Goal: Task Accomplishment & Management: Manage account settings

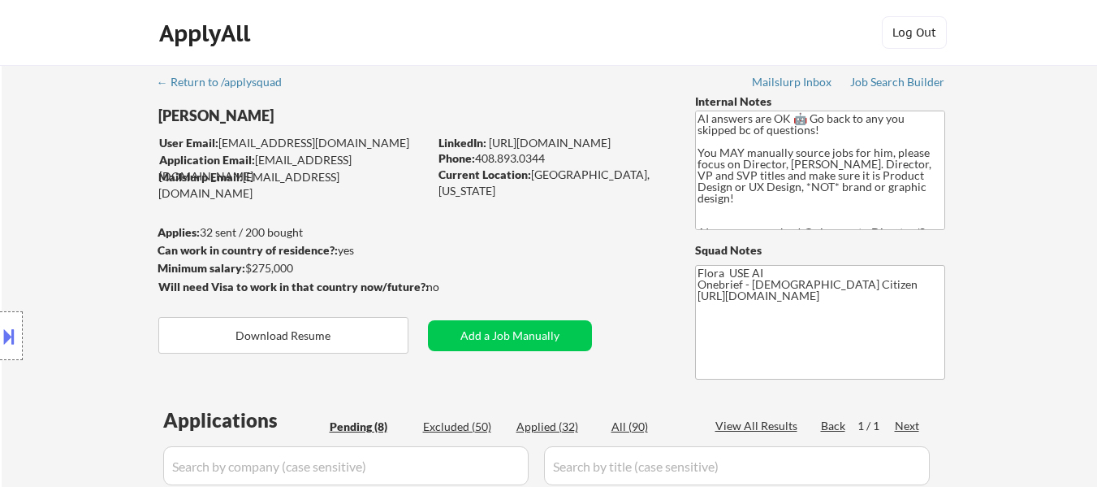
select select ""pending""
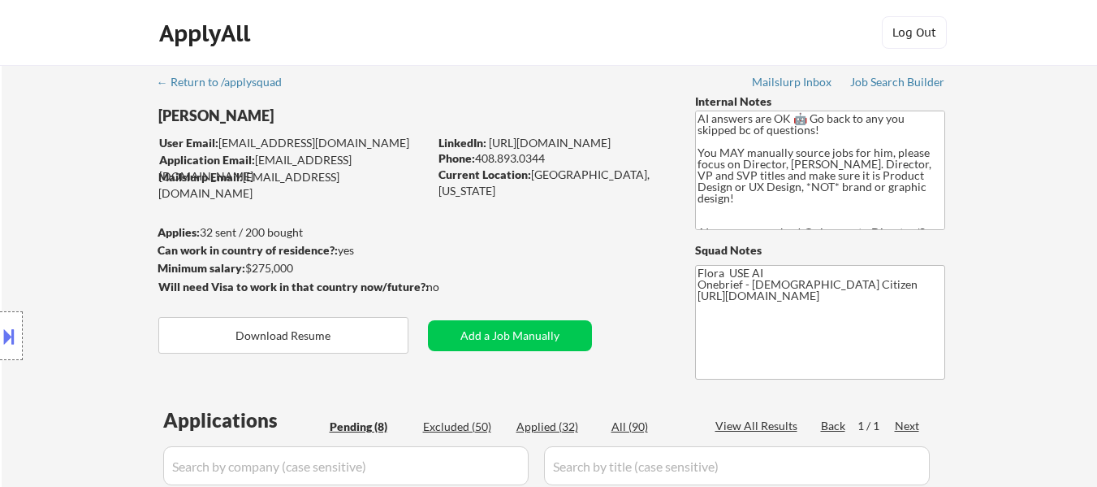
select select ""pending""
click at [293, 269] on body "← Return to /applysquad Mailslurp Inbox Job Search Builder [PERSON_NAME] User E…" at bounding box center [548, 243] width 1097 height 487
click at [395, 175] on div "Mailslurp Email: [EMAIL_ADDRESS][DOMAIN_NAME]" at bounding box center [293, 185] width 270 height 32
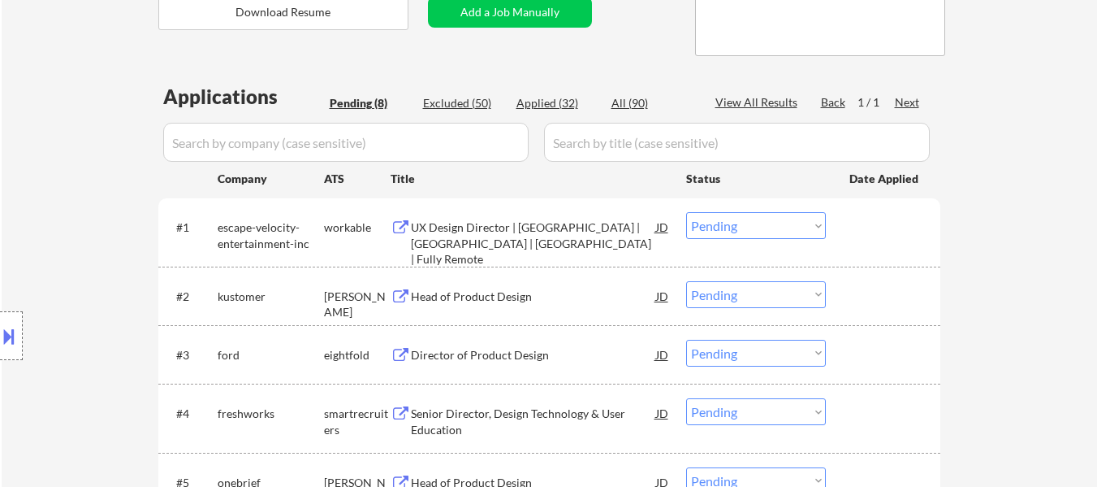
scroll to position [325, 0]
click at [565, 222] on div "UX Design Director | [GEOGRAPHIC_DATA] | [GEOGRAPHIC_DATA] | [GEOGRAPHIC_DATA] …" at bounding box center [533, 242] width 245 height 48
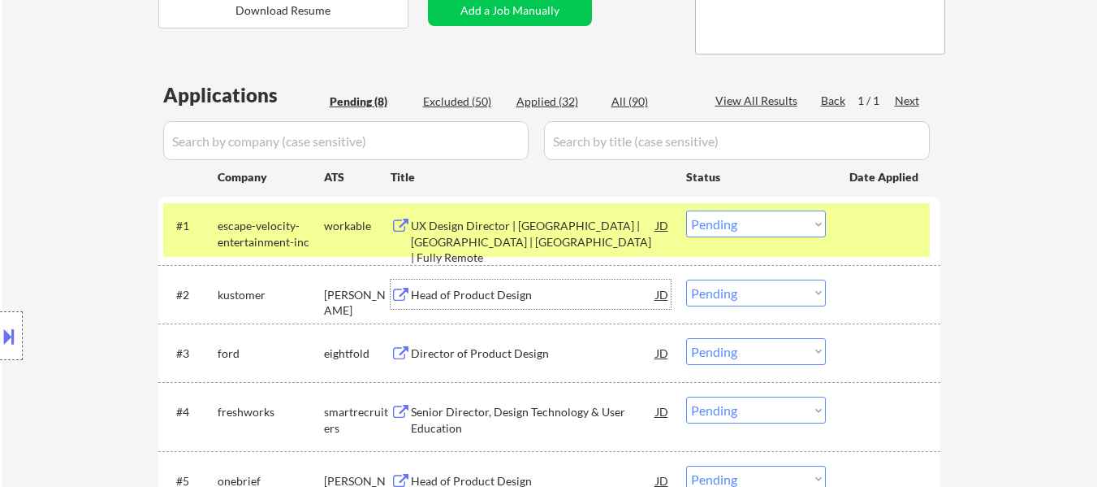
click at [505, 299] on div "Head of Product Design" at bounding box center [533, 295] width 245 height 16
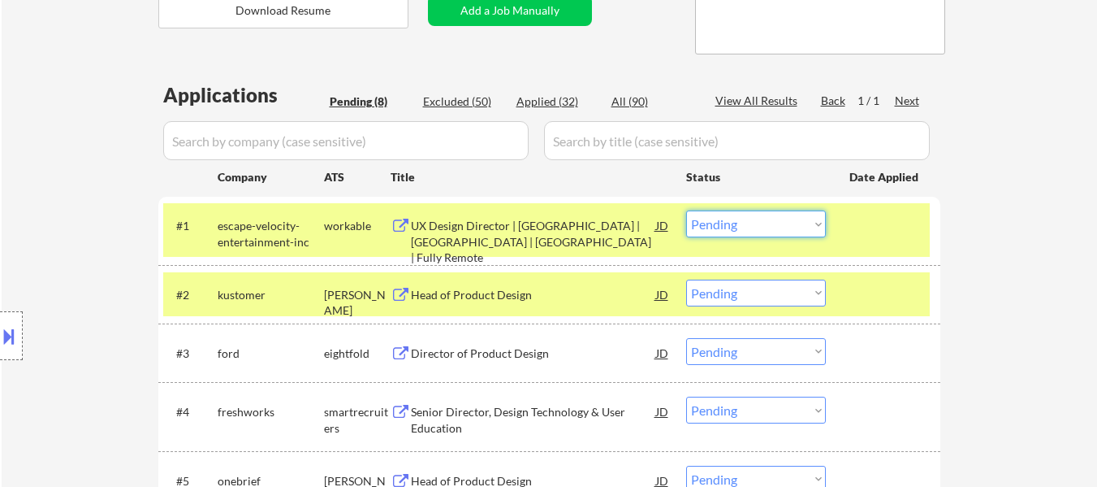
click at [785, 223] on select "Choose an option... Pending Applied Excluded (Questions) Excluded (Expired) Exc…" at bounding box center [756, 223] width 140 height 27
click at [686, 210] on select "Choose an option... Pending Applied Excluded (Questions) Excluded (Expired) Exc…" at bounding box center [756, 223] width 140 height 27
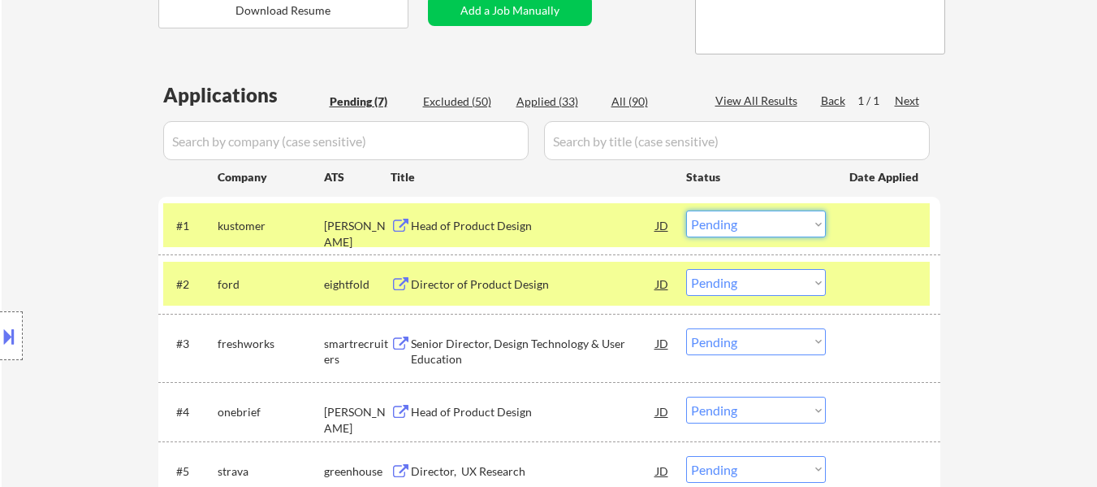
click at [755, 222] on select "Choose an option... Pending Applied Excluded (Questions) Excluded (Expired) Exc…" at bounding box center [756, 223] width 140 height 27
click at [686, 210] on select "Choose an option... Pending Applied Excluded (Questions) Excluded (Expired) Exc…" at bounding box center [756, 223] width 140 height 27
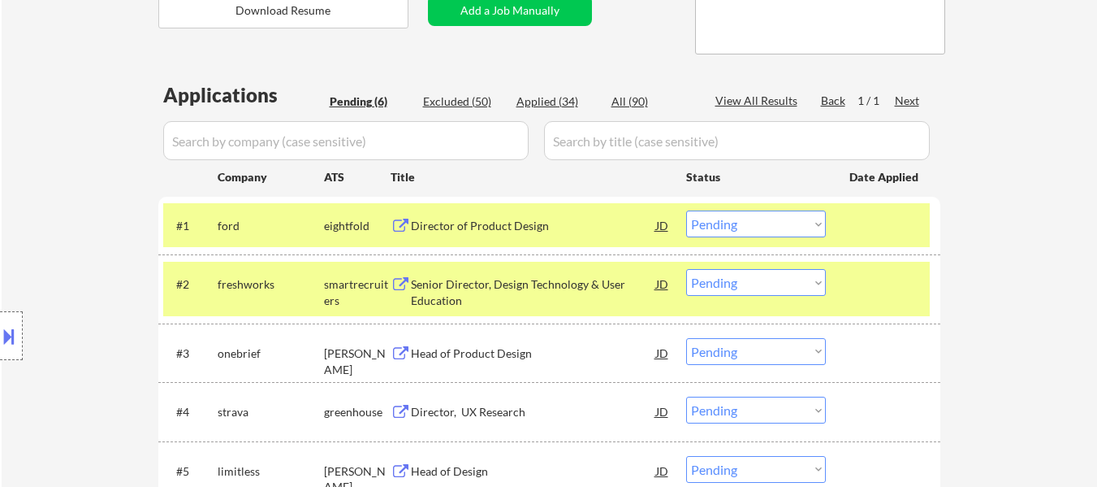
click at [526, 227] on div "Director of Product Design" at bounding box center [533, 226] width 245 height 16
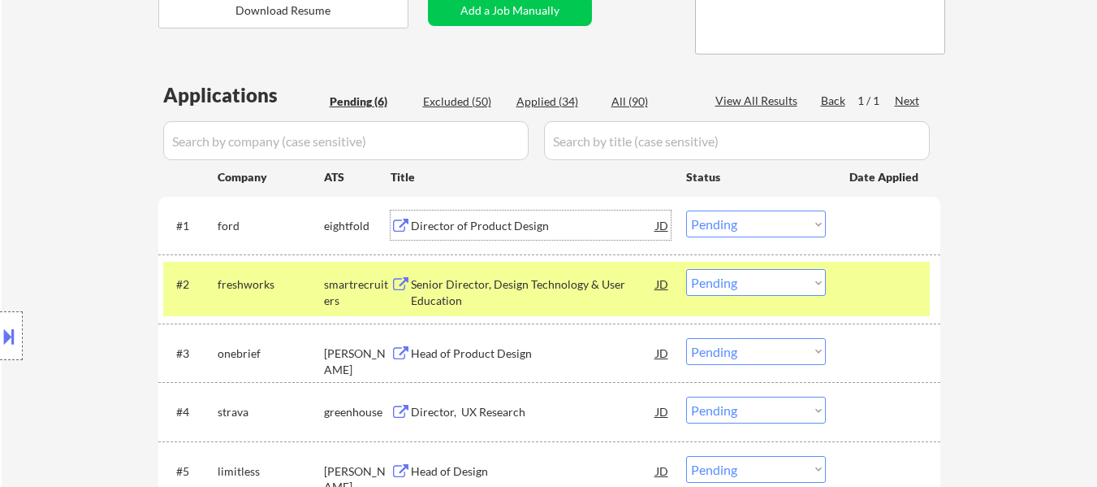
drag, startPoint x: 902, startPoint y: 291, endPoint x: 695, endPoint y: 288, distance: 207.2
click at [902, 290] on div at bounding box center [885, 283] width 71 height 29
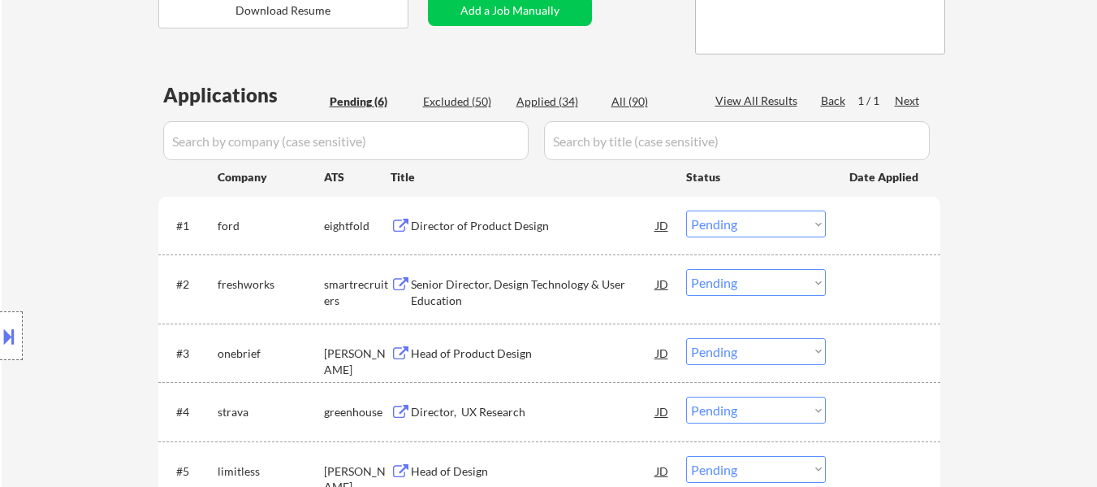
click at [571, 281] on div "Senior Director, Design Technology & User Education" at bounding box center [533, 292] width 245 height 32
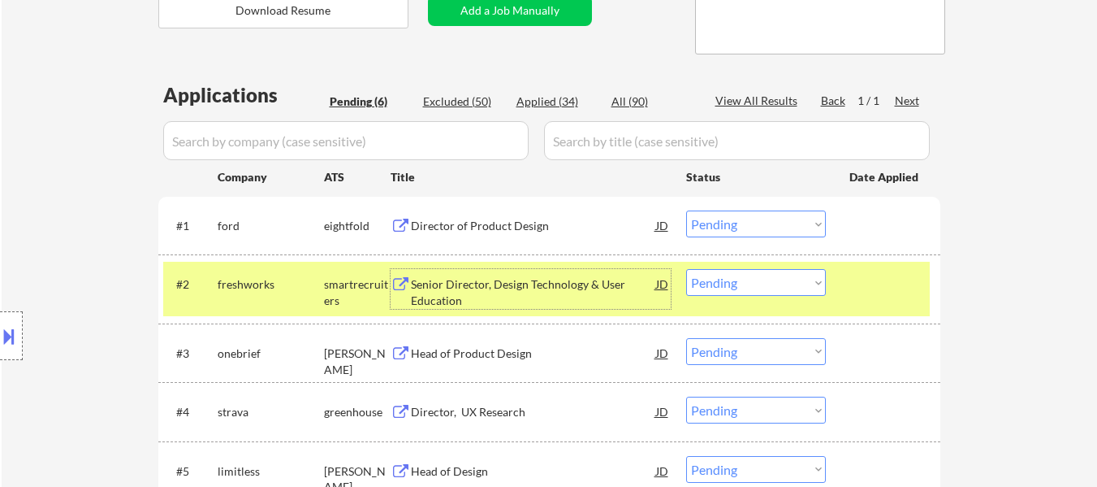
click at [460, 222] on div "Director of Product Design" at bounding box center [533, 226] width 245 height 16
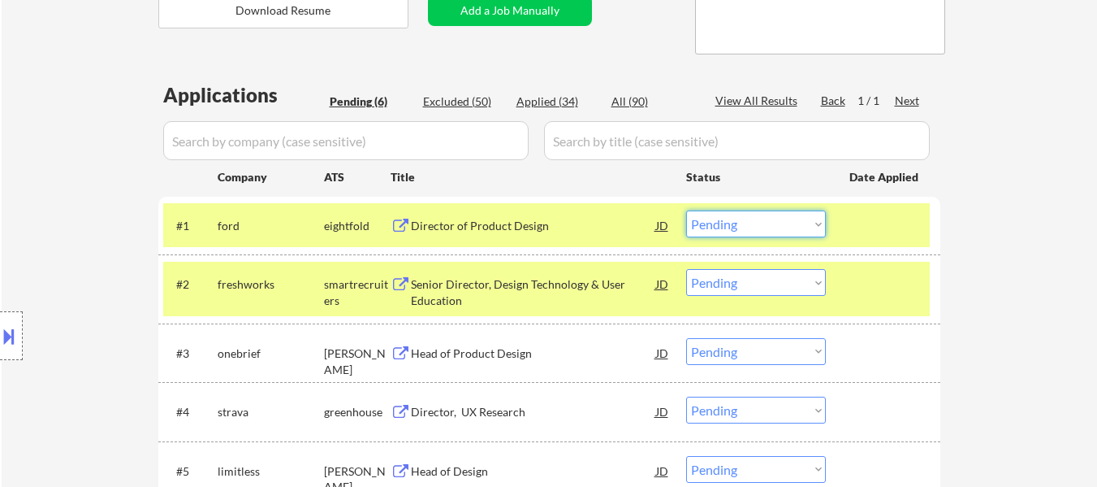
click at [767, 223] on select "Choose an option... Pending Applied Excluded (Questions) Excluded (Expired) Exc…" at bounding box center [756, 223] width 140 height 27
click at [686, 210] on select "Choose an option... Pending Applied Excluded (Questions) Excluded (Expired) Exc…" at bounding box center [756, 223] width 140 height 27
select select ""pending""
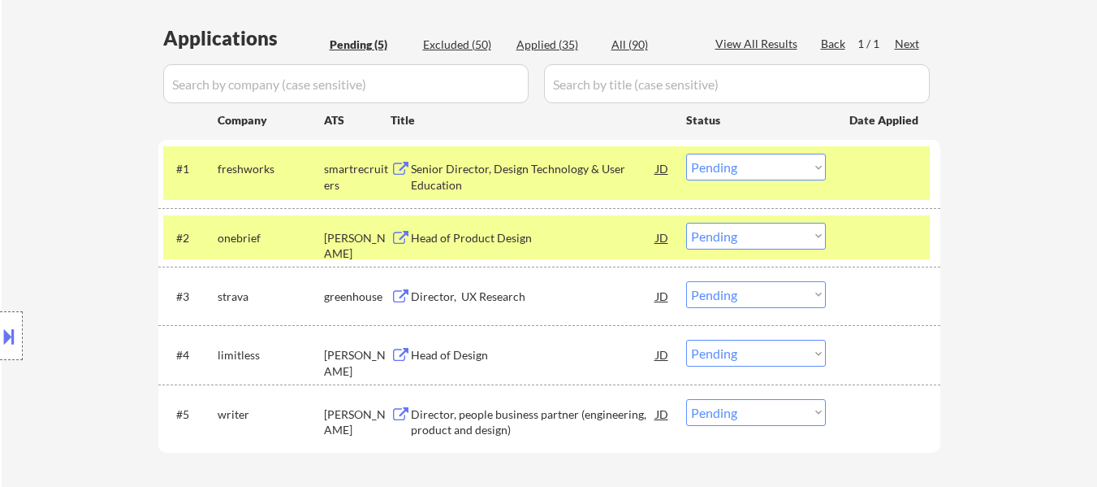
scroll to position [406, 0]
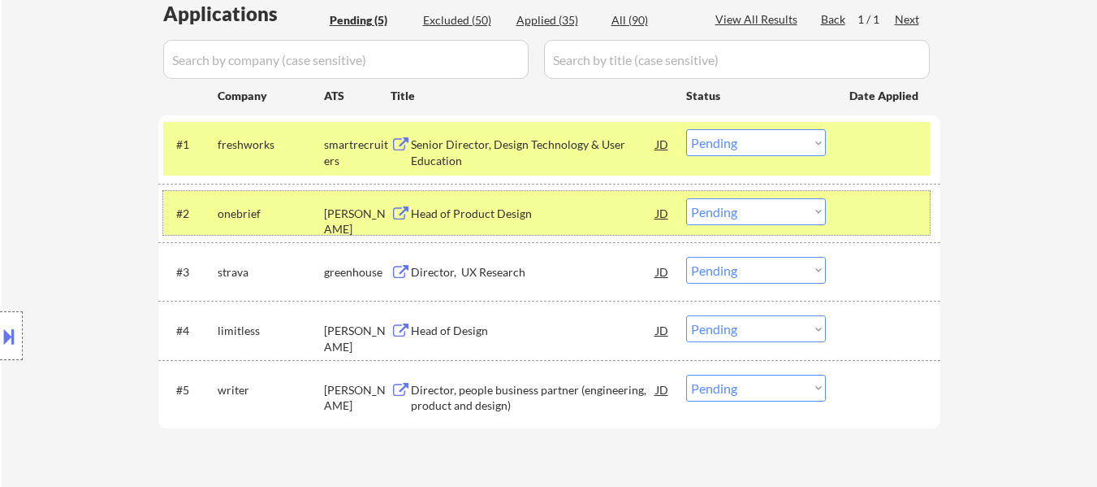
click at [893, 214] on div at bounding box center [885, 212] width 71 height 29
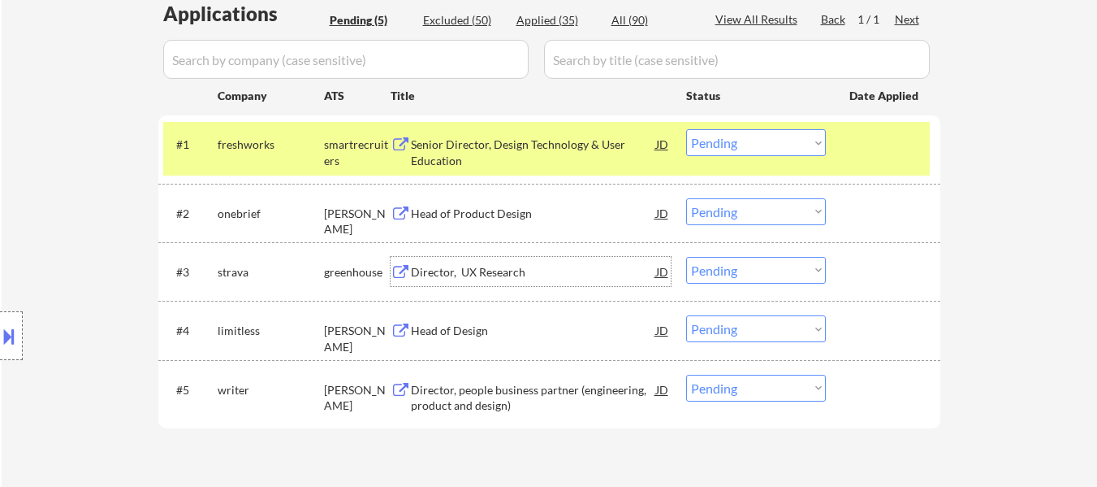
click at [500, 271] on div "Director, UX Research" at bounding box center [533, 272] width 245 height 16
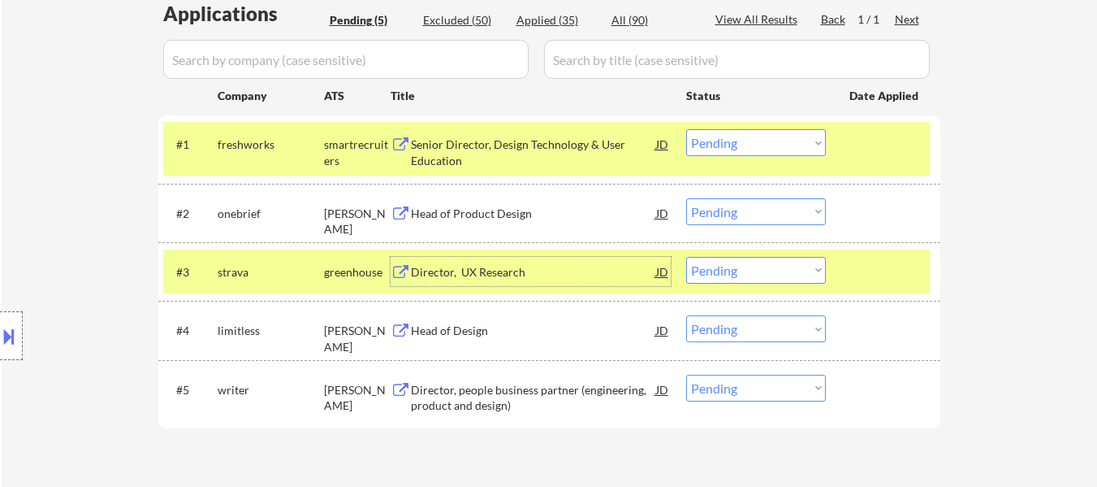
click at [481, 273] on div "Director, UX Research" at bounding box center [533, 272] width 245 height 16
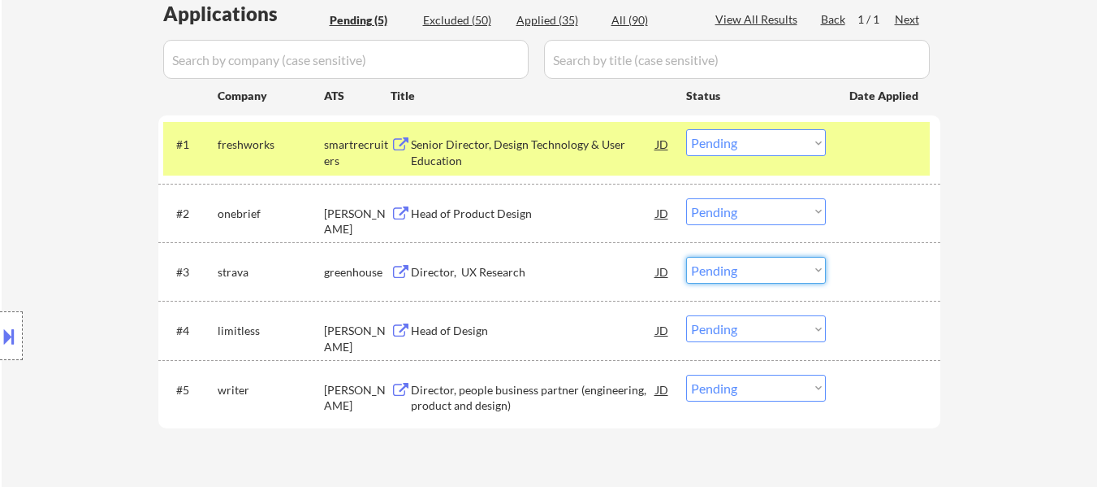
click at [757, 269] on select "Choose an option... Pending Applied Excluded (Questions) Excluded (Expired) Exc…" at bounding box center [756, 270] width 140 height 27
click at [686, 257] on select "Choose an option... Pending Applied Excluded (Questions) Excluded (Expired) Exc…" at bounding box center [756, 270] width 140 height 27
click at [453, 323] on div "Head of Design" at bounding box center [533, 331] width 245 height 16
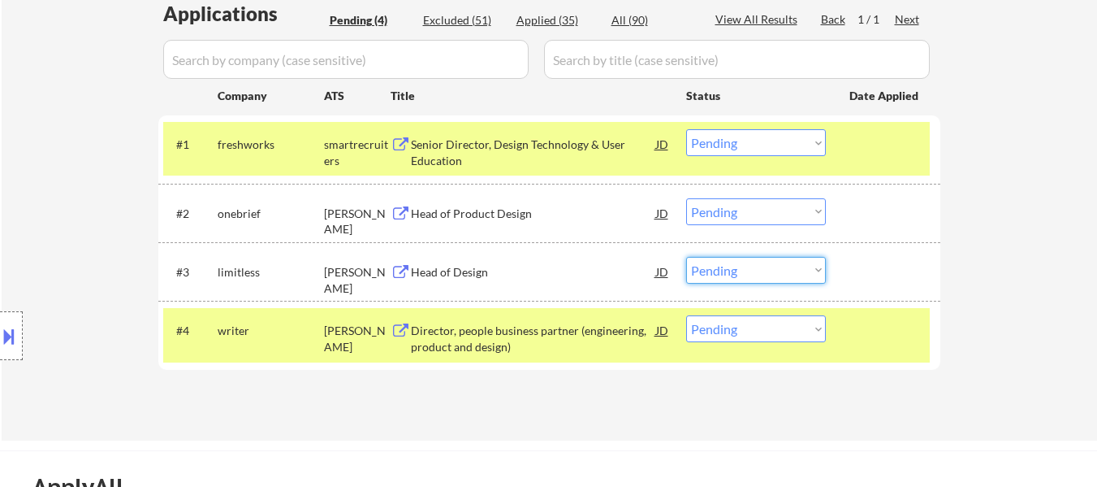
click at [755, 266] on select "Choose an option... Pending Applied Excluded (Questions) Excluded (Expired) Exc…" at bounding box center [756, 270] width 140 height 27
click at [686, 257] on select "Choose an option... Pending Applied Excluded (Questions) Excluded (Expired) Exc…" at bounding box center [756, 270] width 140 height 27
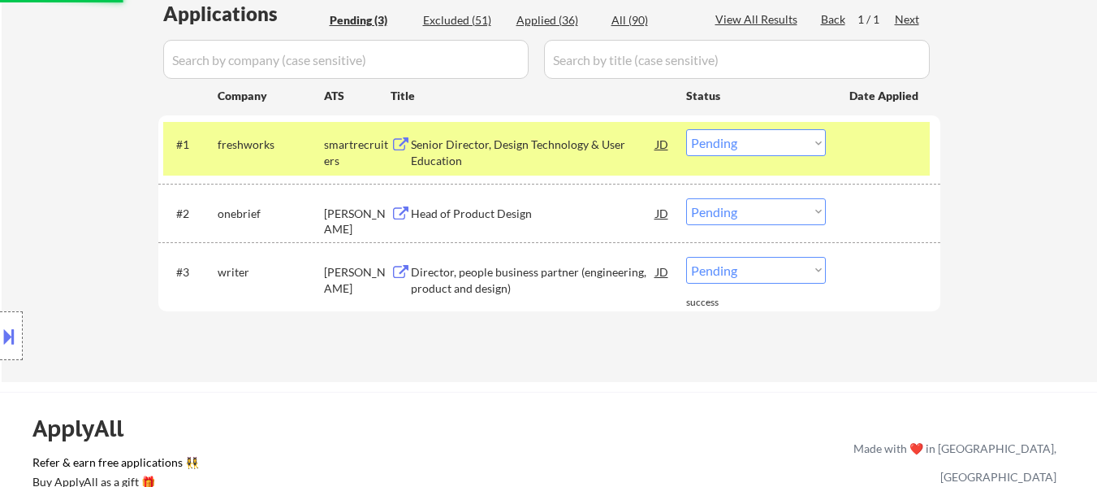
click at [509, 289] on div "Director, people business partner (engineering, product and design)" at bounding box center [533, 280] width 245 height 32
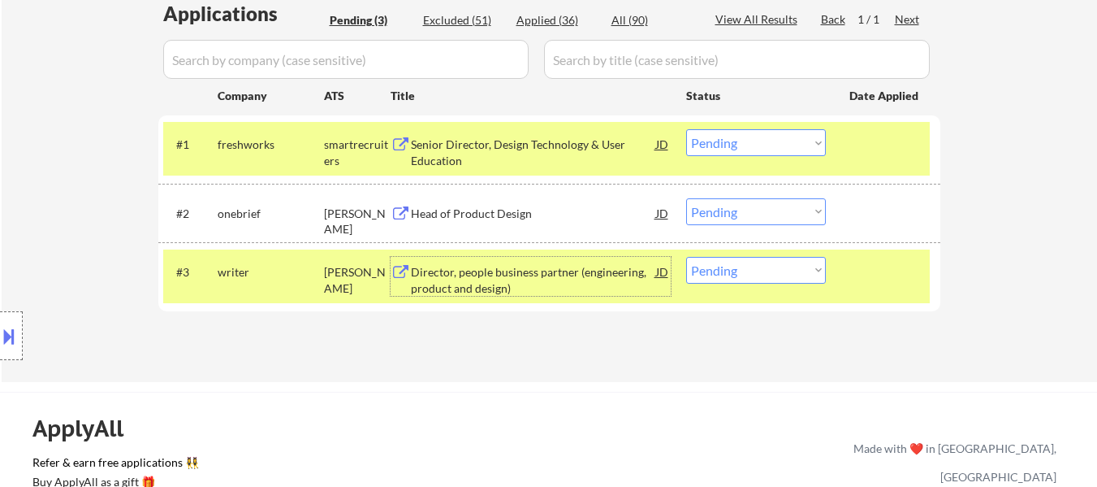
click at [738, 270] on select "Choose an option... Pending Applied Excluded (Questions) Excluded (Expired) Exc…" at bounding box center [756, 270] width 140 height 27
select select ""excluded__bad_match_""
click at [686, 257] on select "Choose an option... Pending Applied Excluded (Questions) Excluded (Expired) Exc…" at bounding box center [756, 270] width 140 height 27
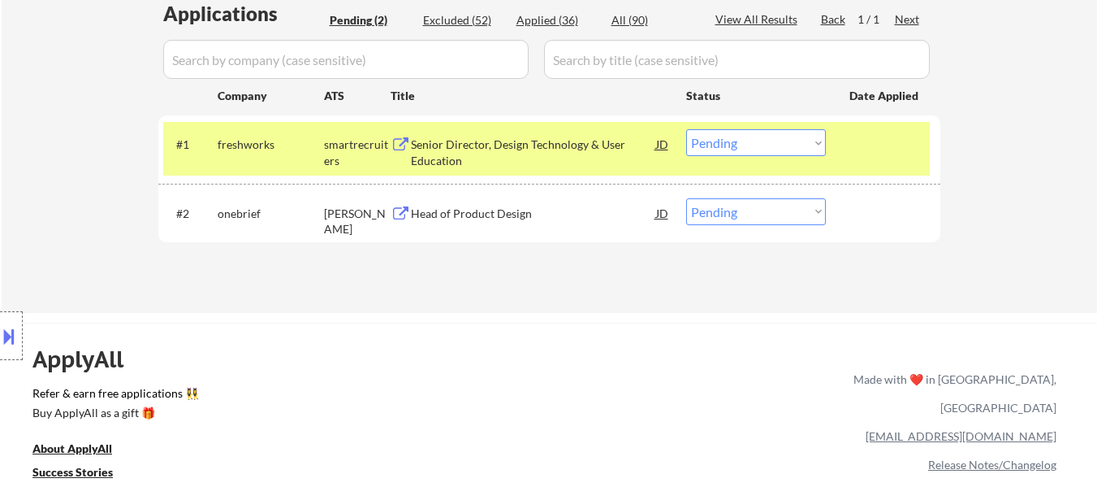
click at [13, 323] on button at bounding box center [9, 336] width 18 height 27
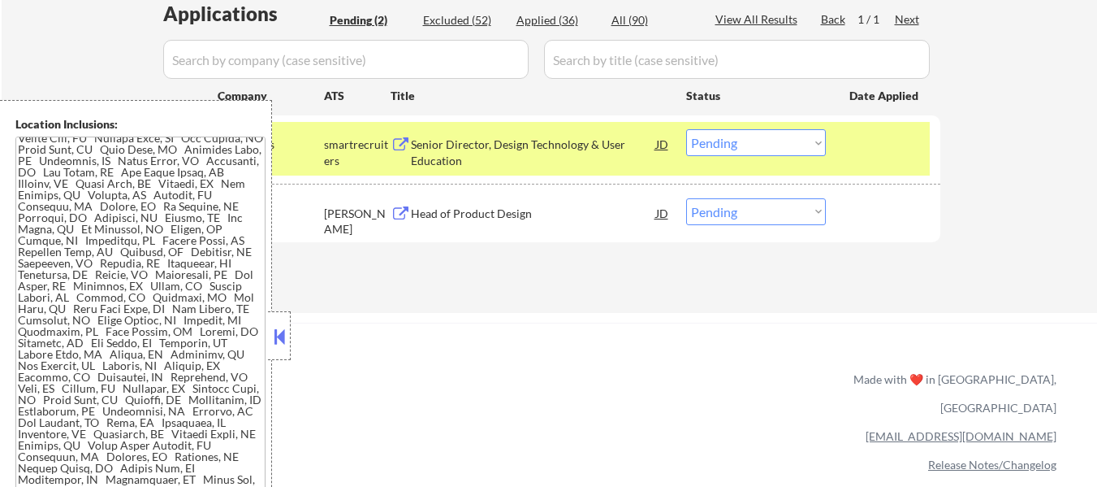
scroll to position [0, 0]
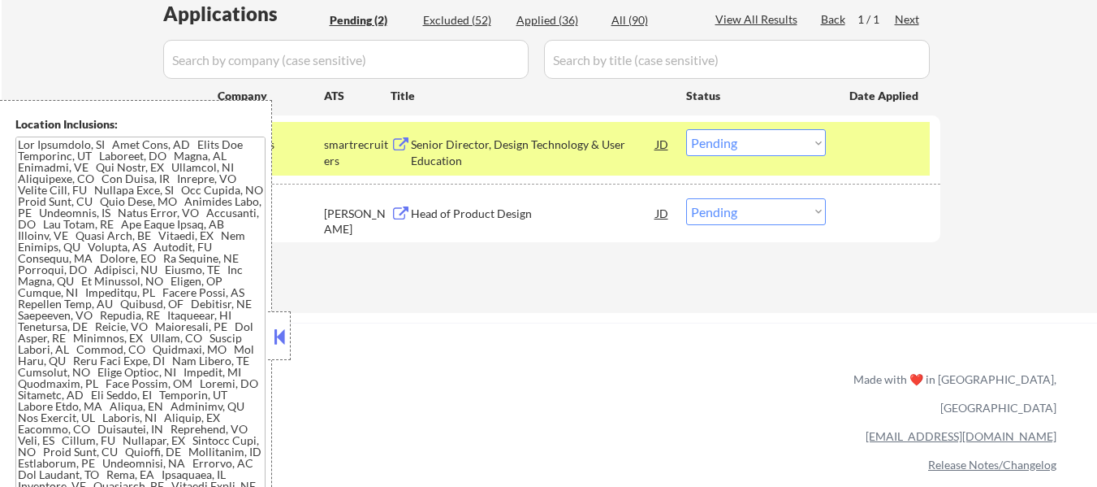
drag, startPoint x: 286, startPoint y: 337, endPoint x: 305, endPoint y: 340, distance: 19.6
click at [286, 337] on button at bounding box center [280, 336] width 18 height 24
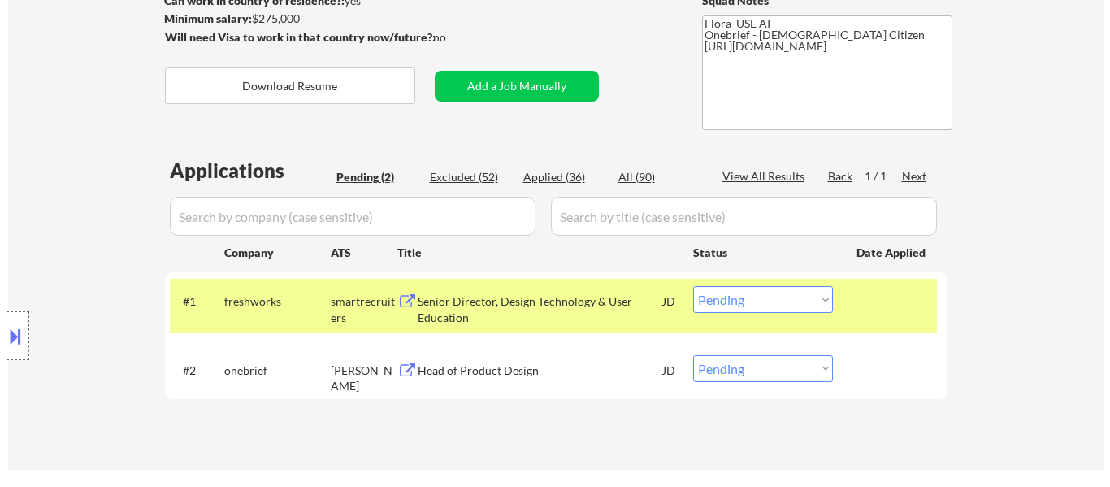
scroll to position [244, 0]
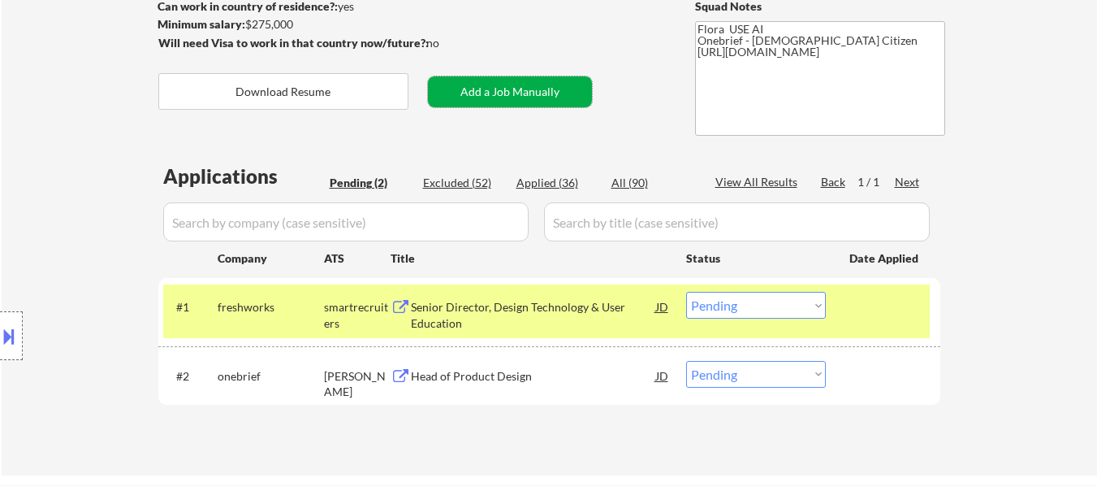
click at [500, 89] on button "Add a Job Manually" at bounding box center [510, 91] width 164 height 31
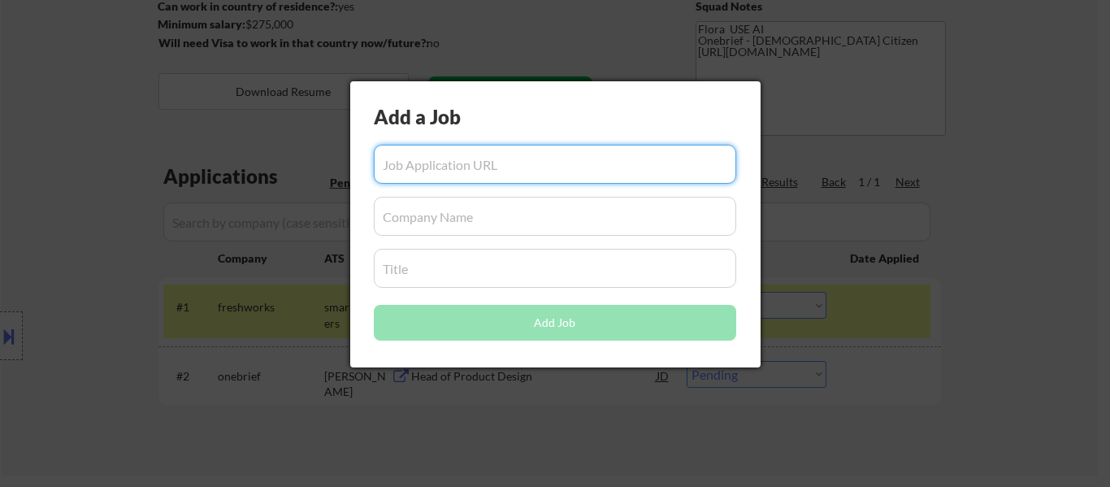
paste input "https://jobs.ashbyhq.com/whatnot/fea54fd5-4713-4964-9799-fe3fcec9932f"
type input "https://jobs.ashbyhq.com/whatnot/fea54fd5-4713-4964-9799-fe3fcec9932f"
click at [504, 222] on input "input" at bounding box center [555, 216] width 362 height 39
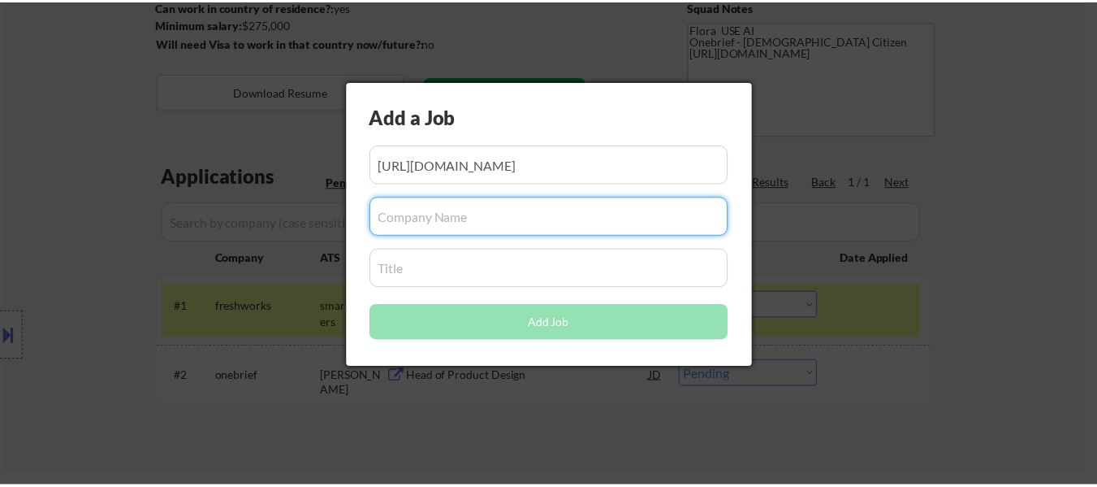
scroll to position [0, 0]
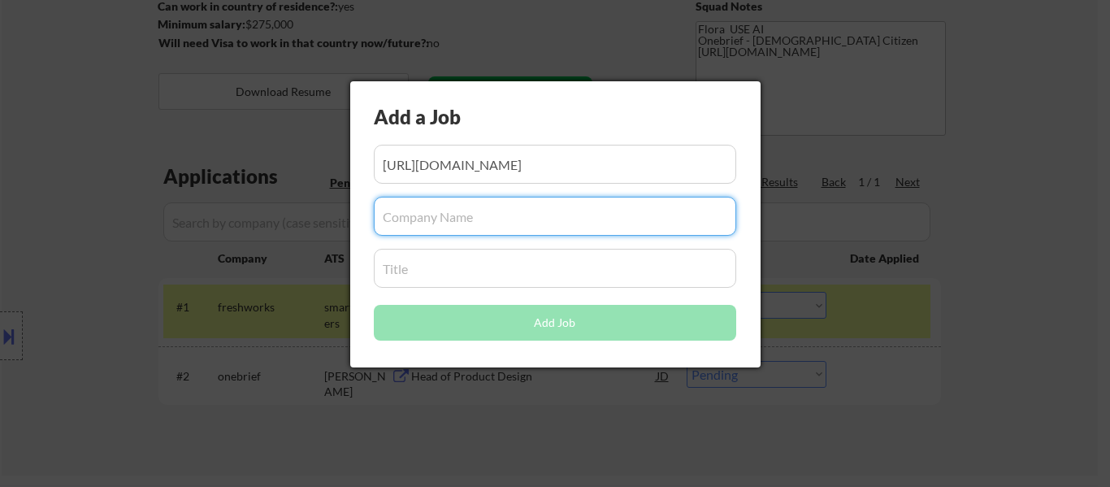
paste input "Whatnot"
type input "Whatnot"
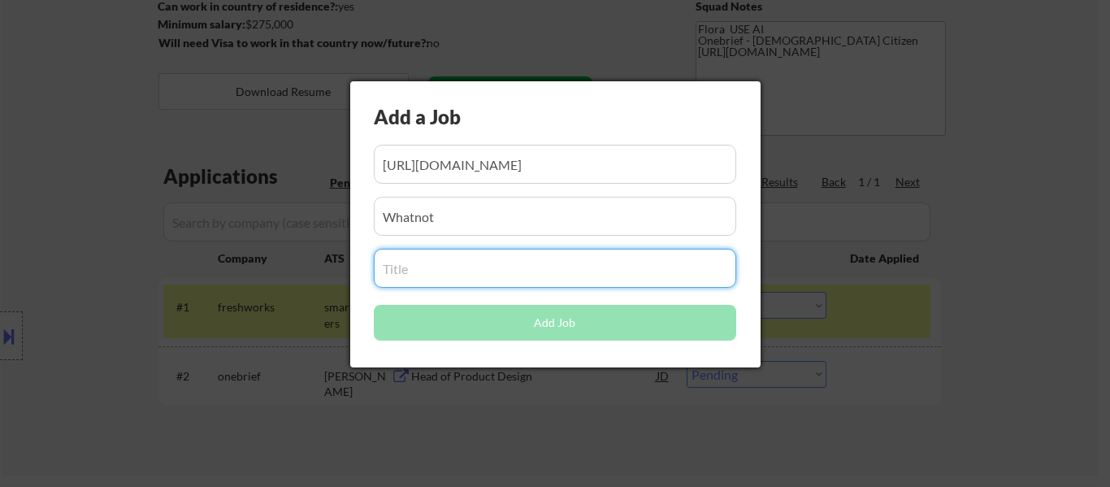
click at [471, 261] on input "input" at bounding box center [555, 268] width 362 height 39
paste input "Product Design Director, Buyer"
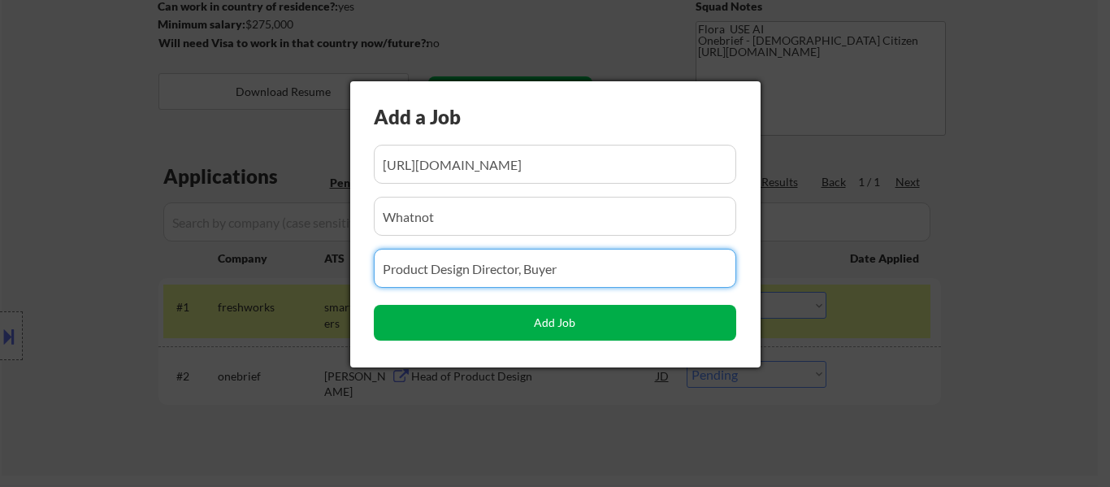
type input "Product Design Director, Buyer"
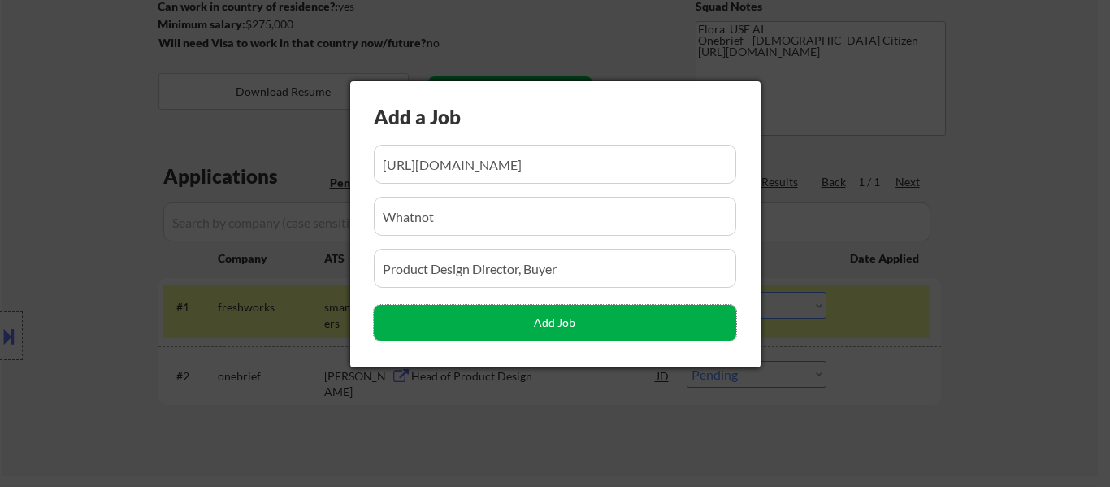
click at [581, 321] on button "Add Job" at bounding box center [555, 323] width 362 height 36
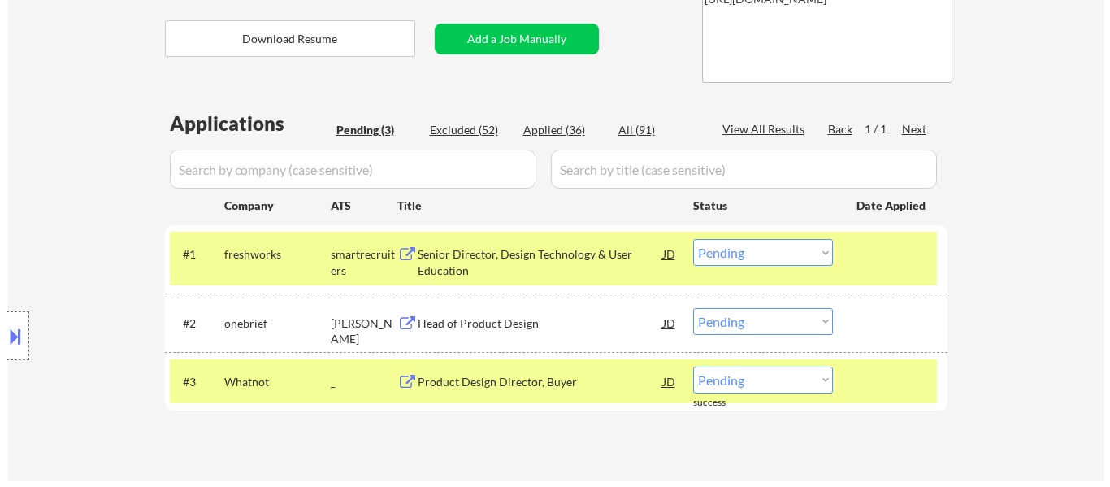
scroll to position [325, 0]
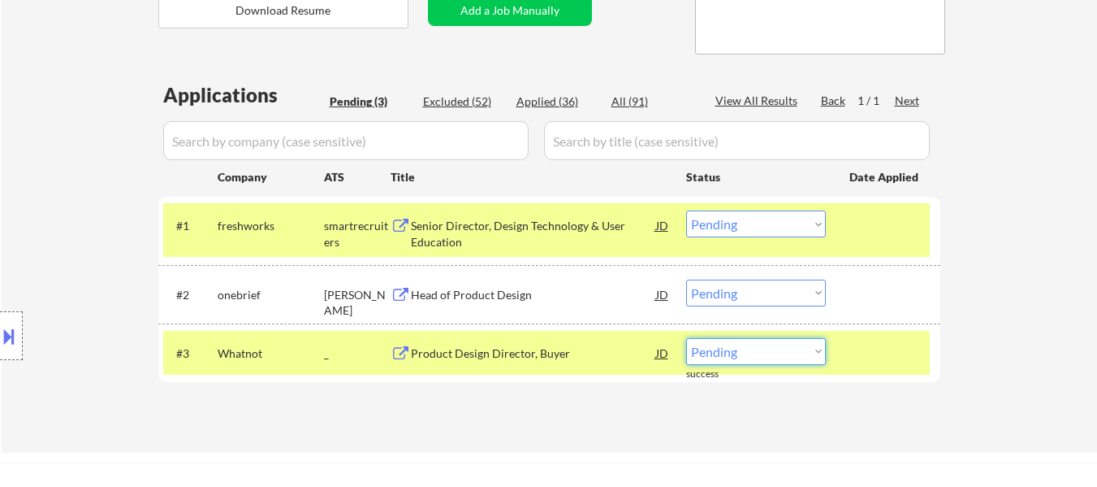
click at [796, 350] on select "Choose an option... Pending Applied Excluded (Questions) Excluded (Expired) Exc…" at bounding box center [756, 351] width 140 height 27
select select ""applied""
click at [686, 338] on select "Choose an option... Pending Applied Excluded (Questions) Excluded (Expired) Exc…" at bounding box center [756, 351] width 140 height 27
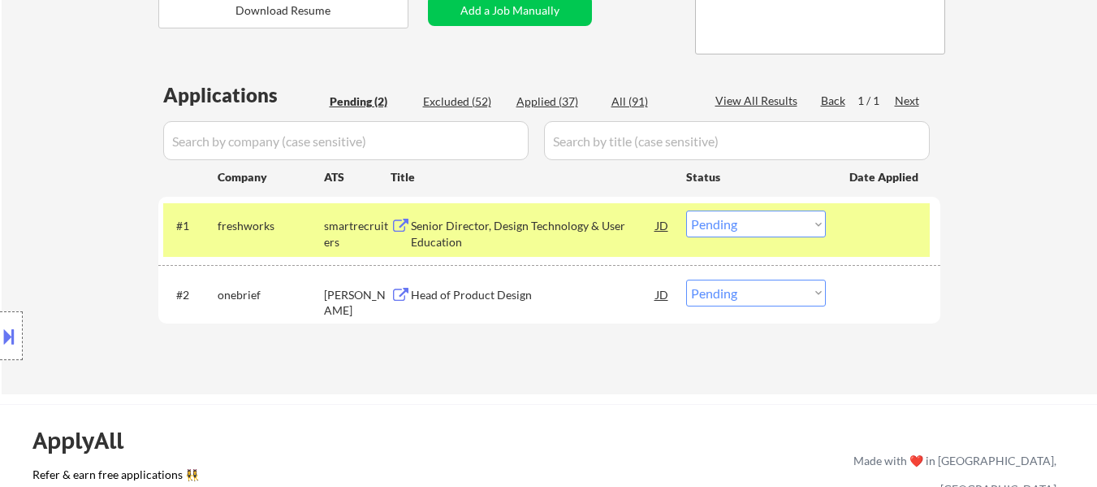
click at [530, 15] on button "Add a Job Manually" at bounding box center [510, 10] width 164 height 31
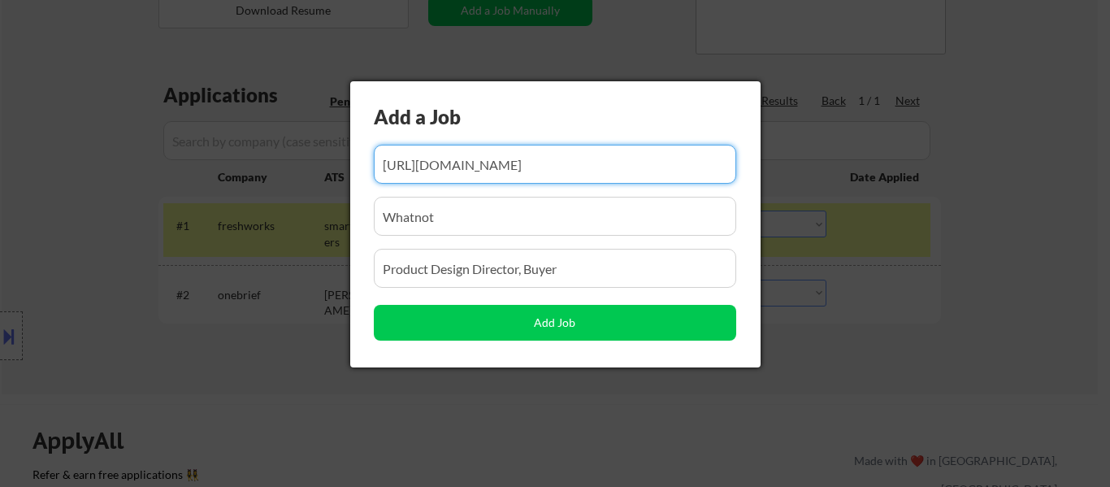
scroll to position [0, 93]
click at [513, 162] on input "input" at bounding box center [555, 164] width 362 height 39
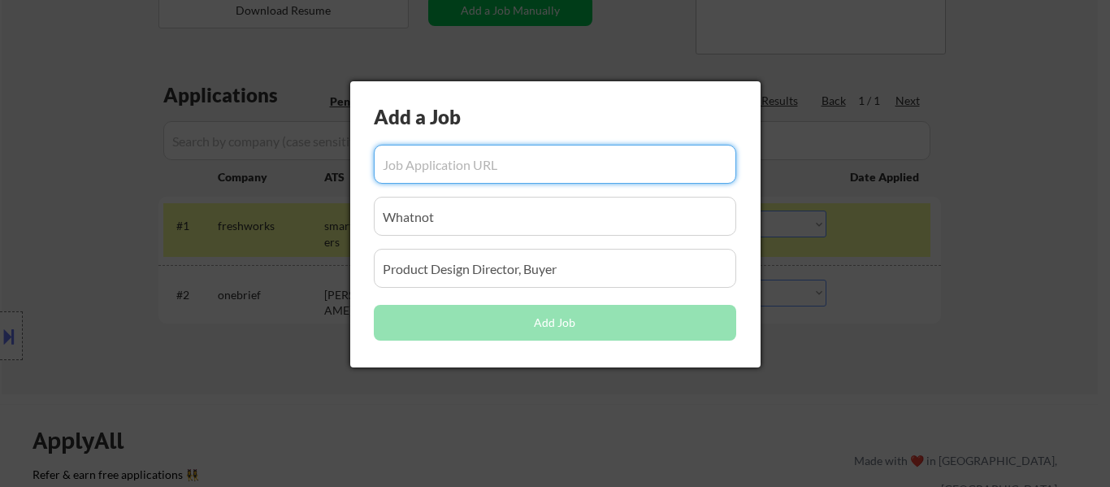
scroll to position [0, 0]
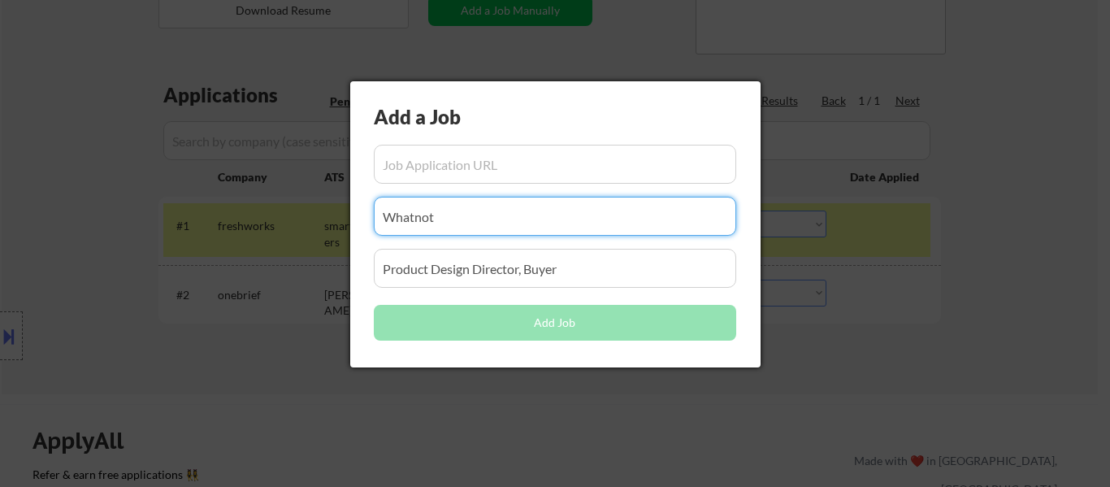
click at [526, 217] on input "input" at bounding box center [555, 216] width 362 height 39
click at [544, 271] on input "input" at bounding box center [555, 268] width 362 height 39
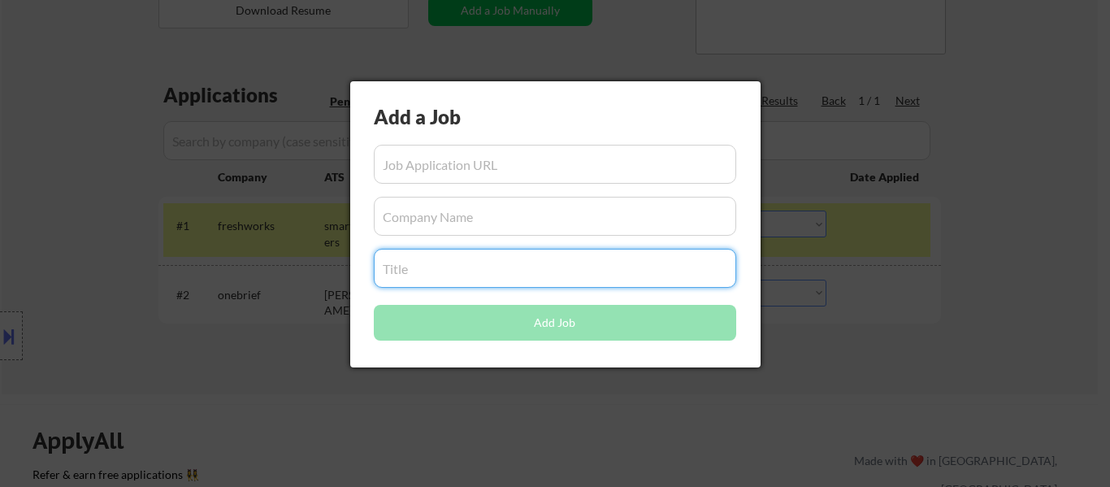
click at [533, 171] on input "input" at bounding box center [555, 164] width 362 height 39
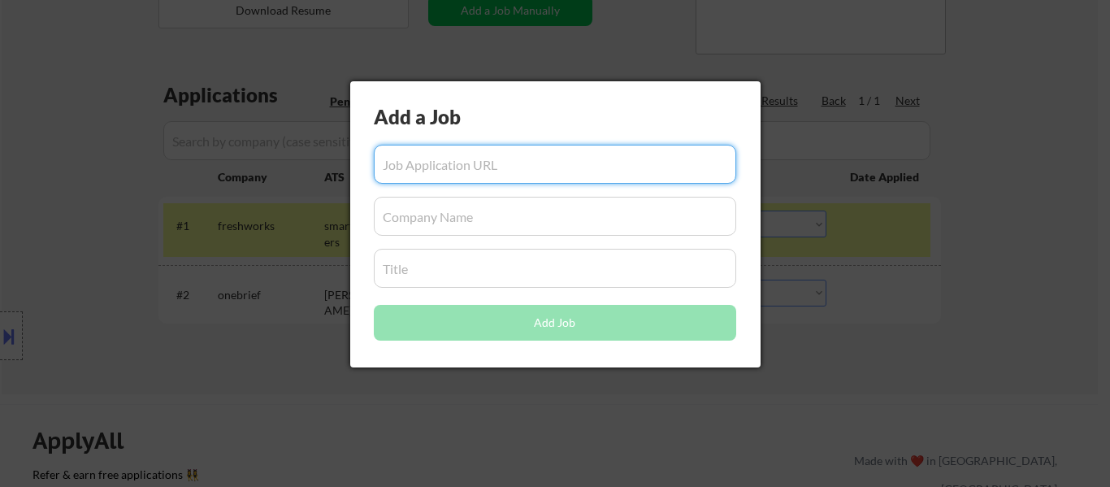
paste input "https://asurion.wd5.myworkdayjobs.com/asurioncareers_us/job/US-Work-at-Home/Dir…"
type input "https://asurion.wd5.myworkdayjobs.com/asurioncareers_us/job/US-Work-at-Home/Dir…"
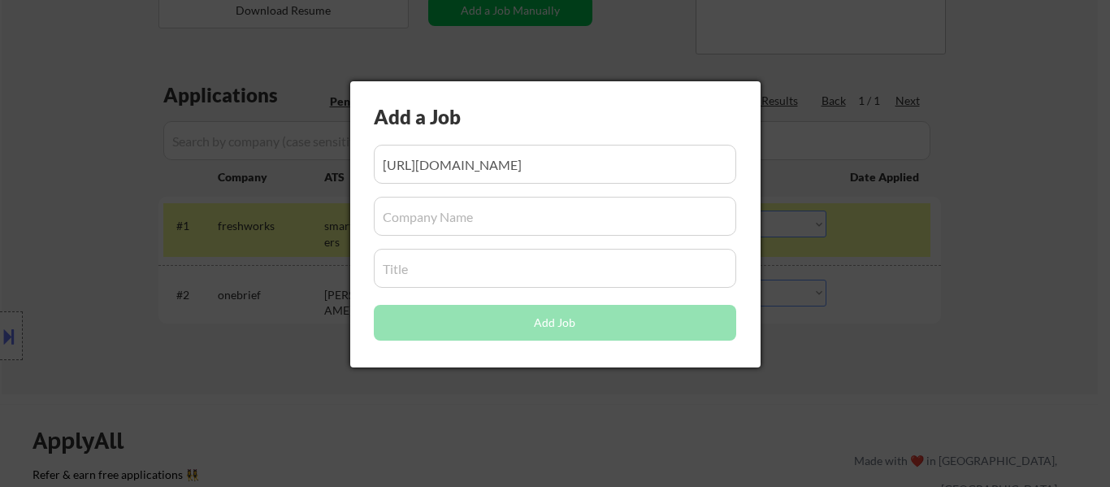
scroll to position [0, 0]
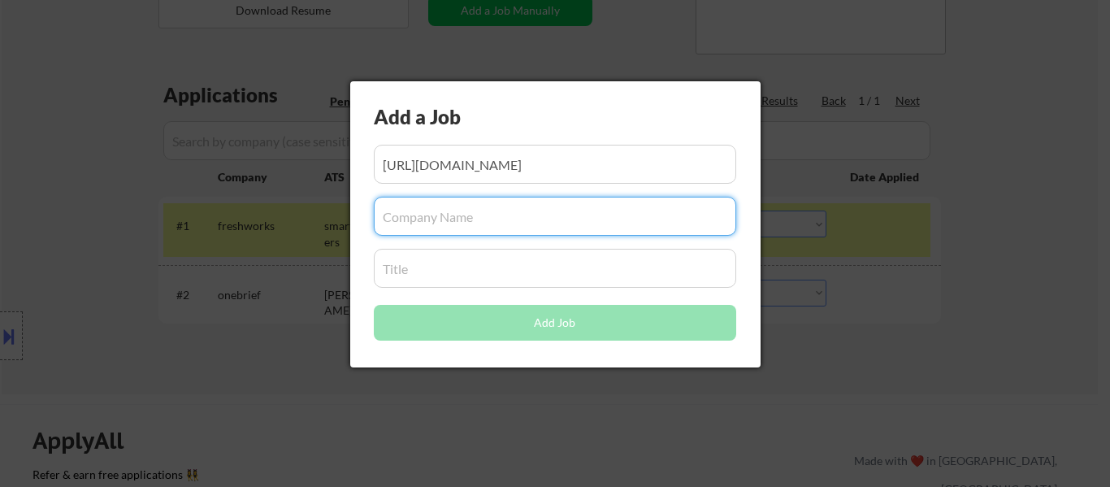
click at [522, 223] on input "input" at bounding box center [555, 216] width 362 height 39
paste input "Asurion"
type input "Asurion"
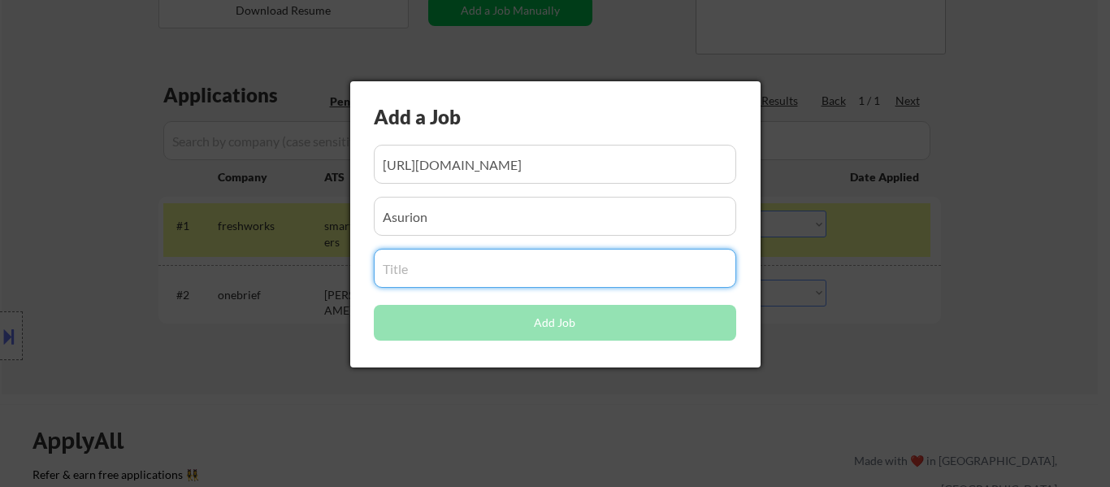
click at [507, 271] on input "input" at bounding box center [555, 268] width 362 height 39
paste input "Director of Product Design, Growth and Commerce"
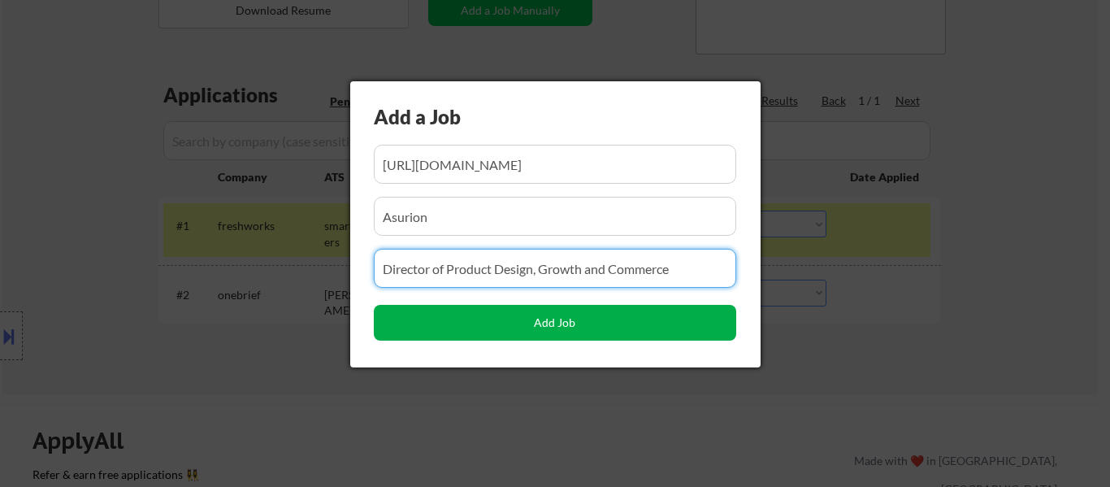
type input "Director of Product Design, Growth and Commerce"
click at [553, 320] on button "Add Job" at bounding box center [555, 323] width 362 height 36
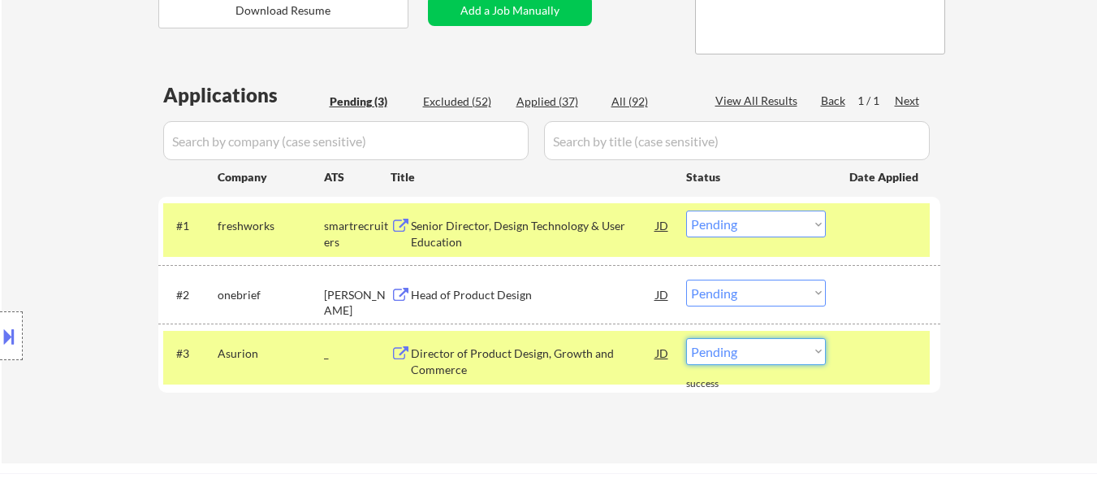
click at [755, 354] on select "Choose an option... Pending Applied Excluded (Questions) Excluded (Expired) Exc…" at bounding box center [756, 351] width 140 height 27
select select ""applied""
click at [686, 338] on select "Choose an option... Pending Applied Excluded (Questions) Excluded (Expired) Exc…" at bounding box center [756, 351] width 140 height 27
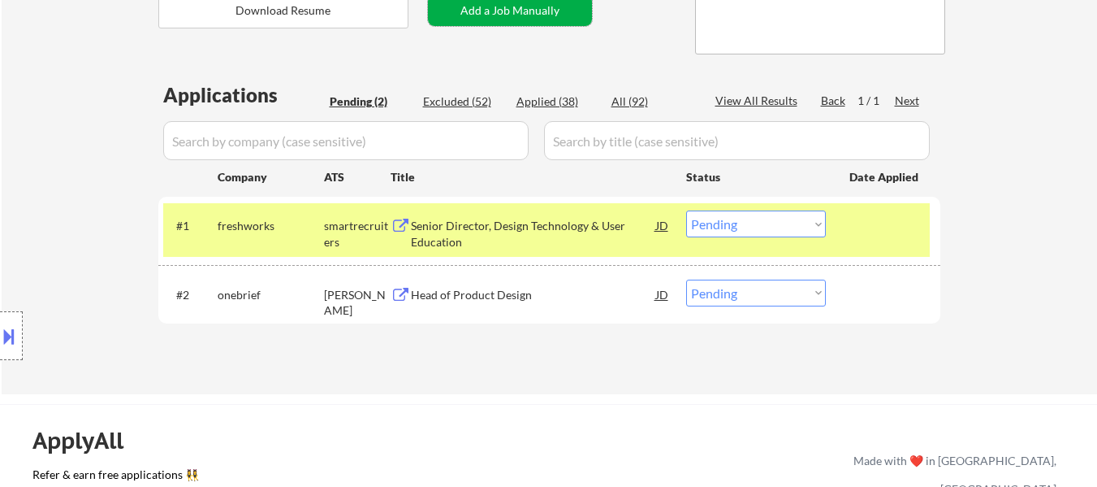
click at [509, 18] on button "Add a Job Manually" at bounding box center [510, 10] width 164 height 31
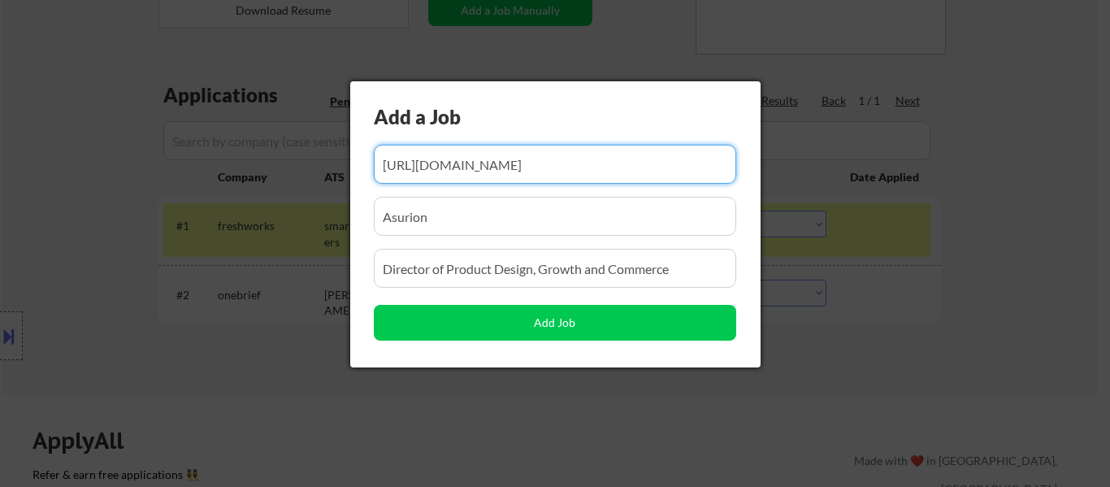
scroll to position [0, 492]
click at [509, 168] on input "input" at bounding box center [555, 164] width 362 height 39
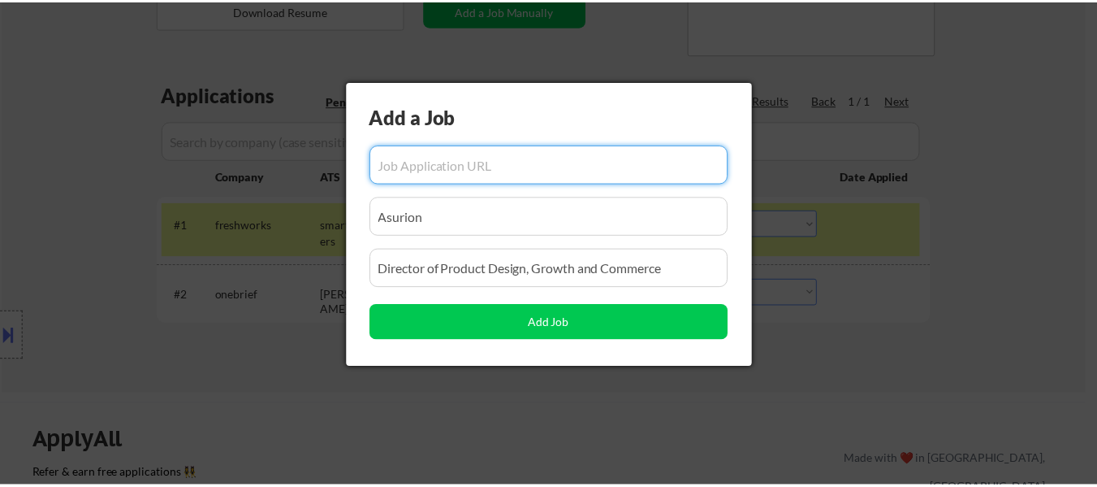
scroll to position [0, 0]
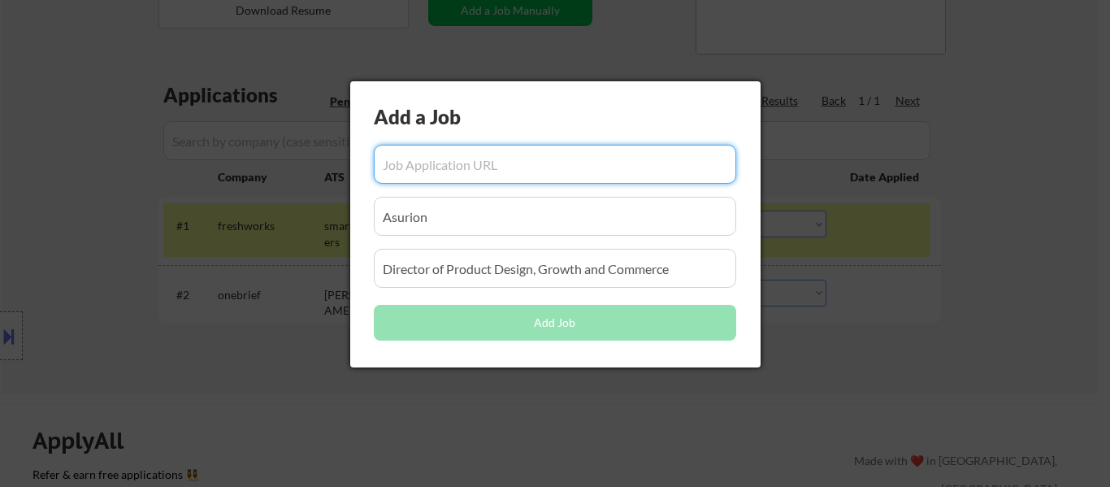
paste input "https://job-boards.greenhouse.io/pilothq/jobs/8098967002"
type input "https://job-boards.greenhouse.io/pilothq/jobs/8098967002"
click at [487, 228] on input "input" at bounding box center [555, 216] width 362 height 39
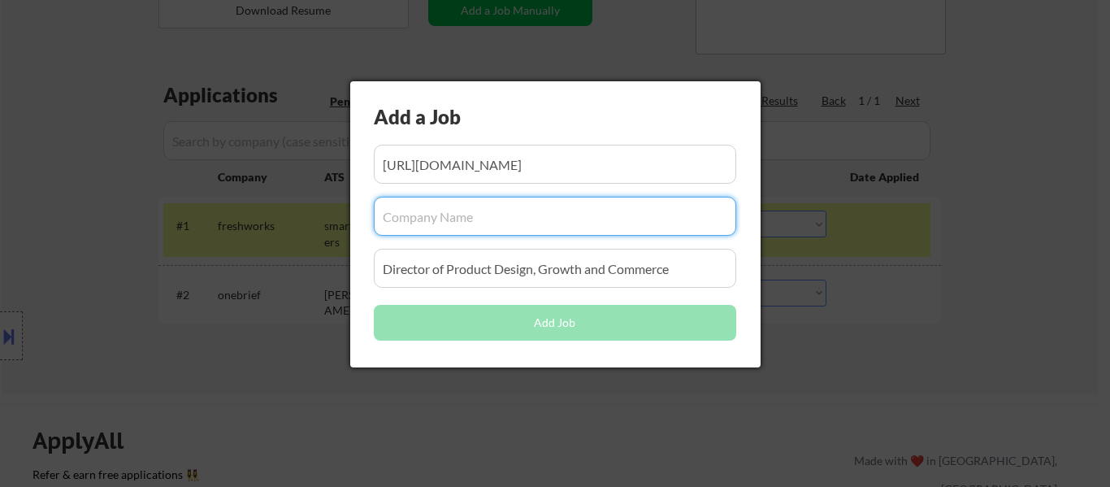
click at [477, 284] on input "input" at bounding box center [555, 268] width 362 height 39
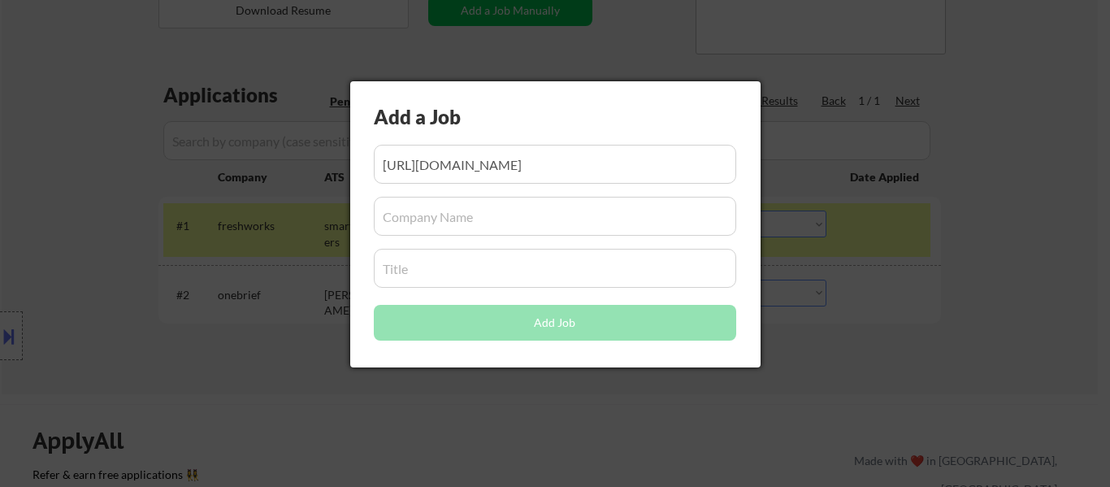
click at [500, 279] on input "input" at bounding box center [555, 268] width 362 height 39
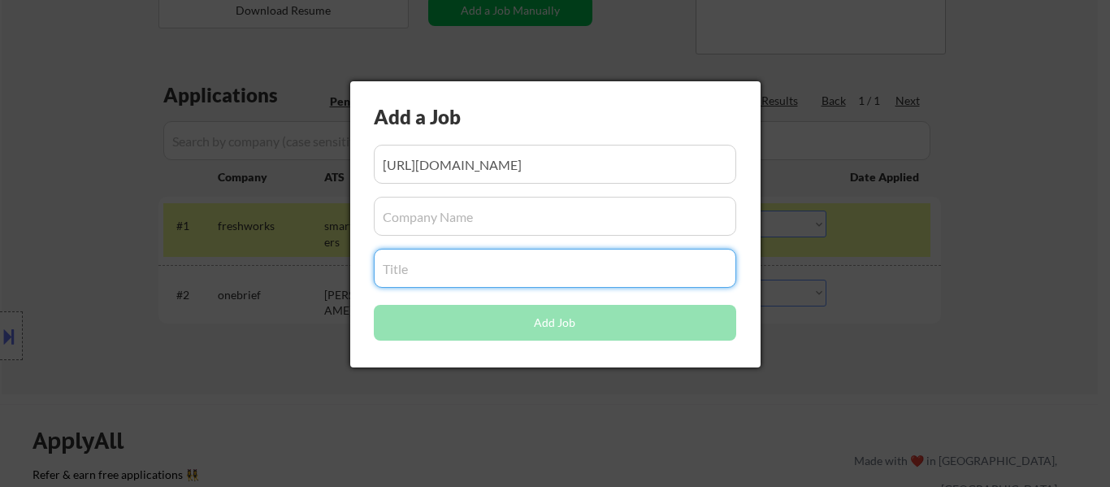
paste input "Head of Design"
type input "Head of Design"
click at [471, 219] on input "input" at bounding box center [555, 216] width 362 height 39
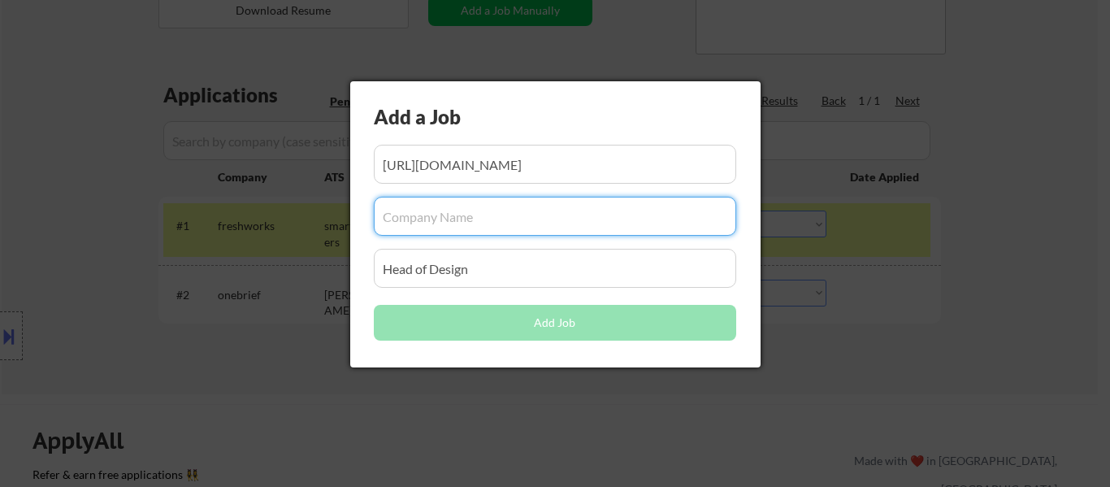
paste input "Pilo"
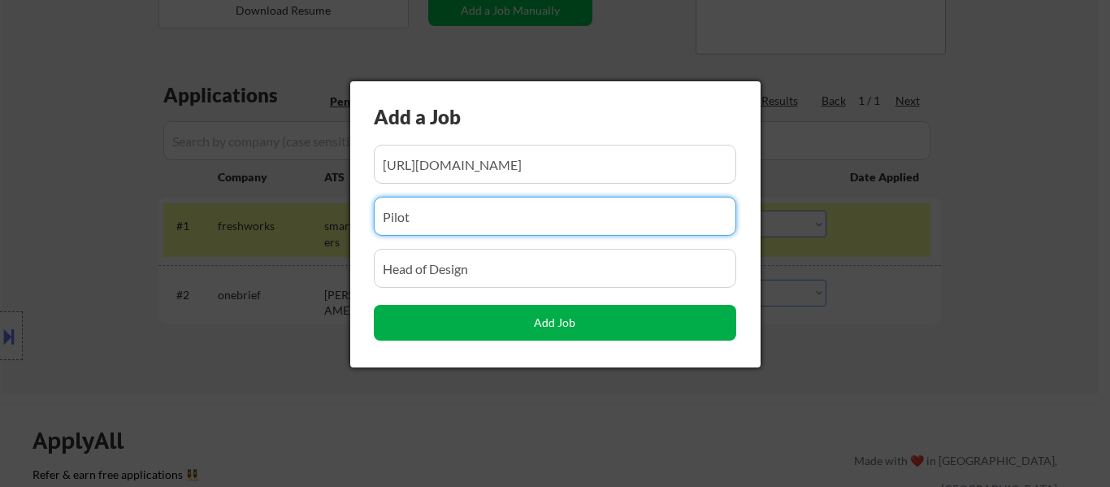
type input "Pilot"
click at [553, 322] on button "Add Job" at bounding box center [555, 323] width 362 height 36
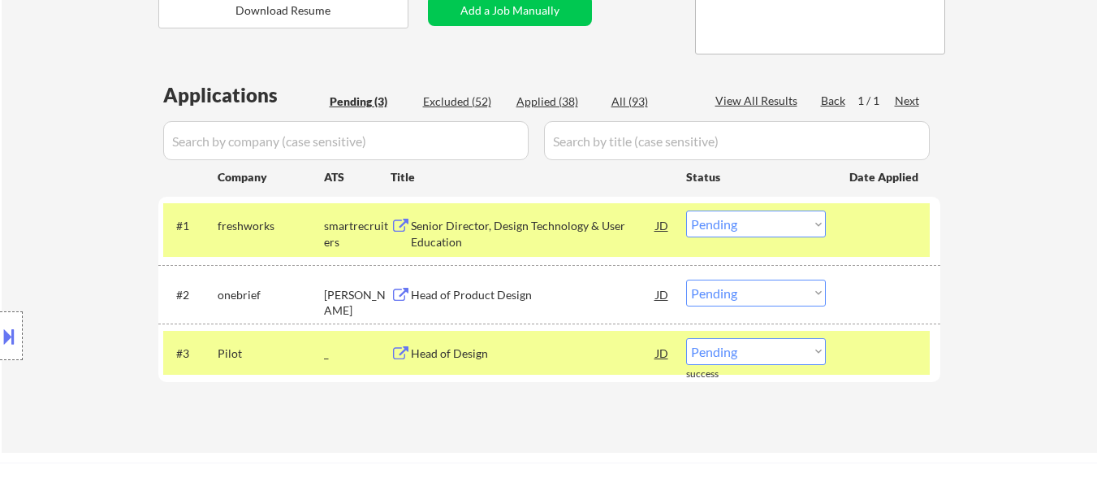
click at [763, 350] on select "Choose an option... Pending Applied Excluded (Questions) Excluded (Expired) Exc…" at bounding box center [756, 351] width 140 height 27
select select ""applied""
click at [686, 338] on select "Choose an option... Pending Applied Excluded (Questions) Excluded (Expired) Exc…" at bounding box center [756, 351] width 140 height 27
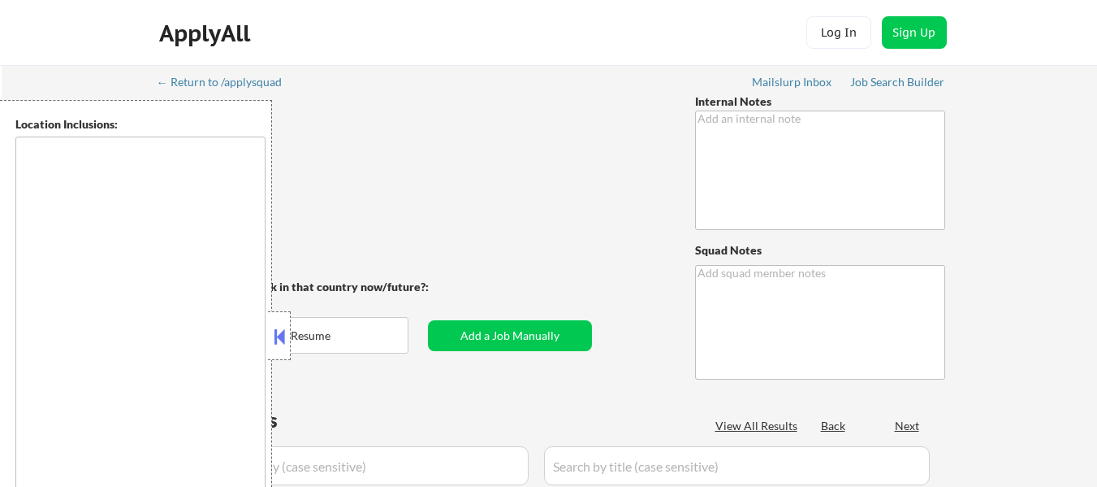
type textarea "AI answers are OK 🤖 Go back to any you skipped bc of questions! You MAY manuall…"
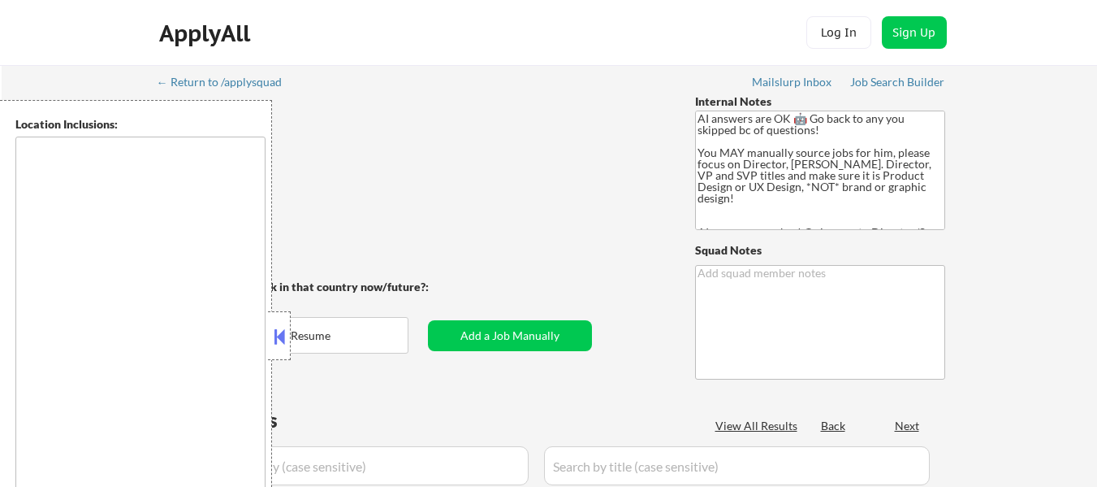
type textarea "Flora USE AI Onebrief - [DEMOGRAPHIC_DATA] Citizen [URL][DOMAIN_NAME]"
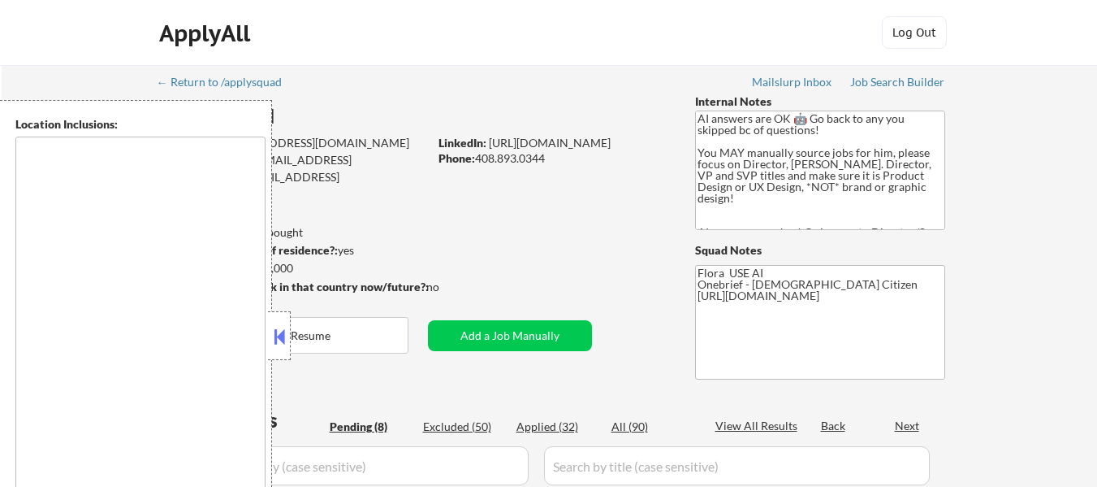
type textarea "San Francisco, CA Daly City, CA South San Francisco, CA Brisbane, CA Colma, CA …"
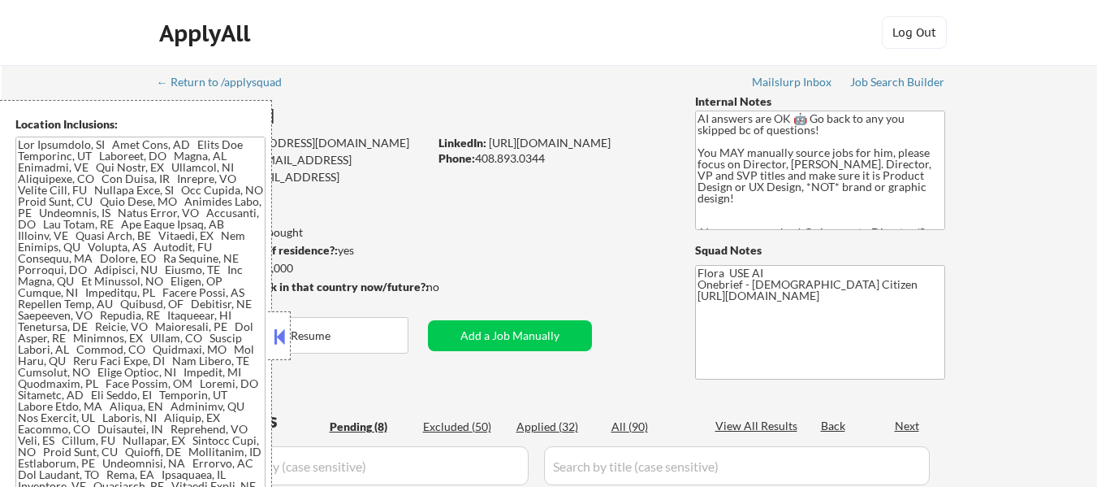
select select ""pending""
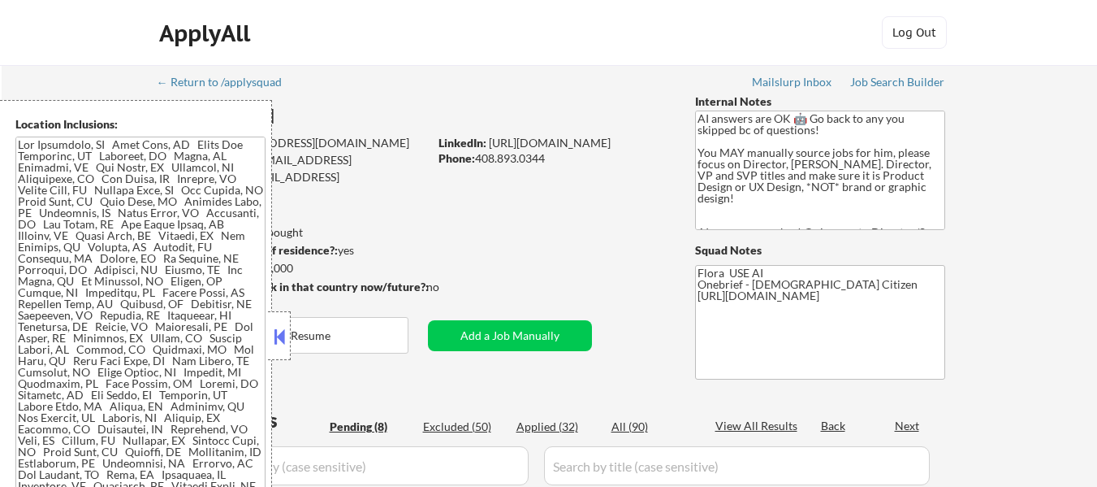
select select ""pending""
click at [556, 425] on div "Applied (33)" at bounding box center [557, 426] width 81 height 16
select select ""applied""
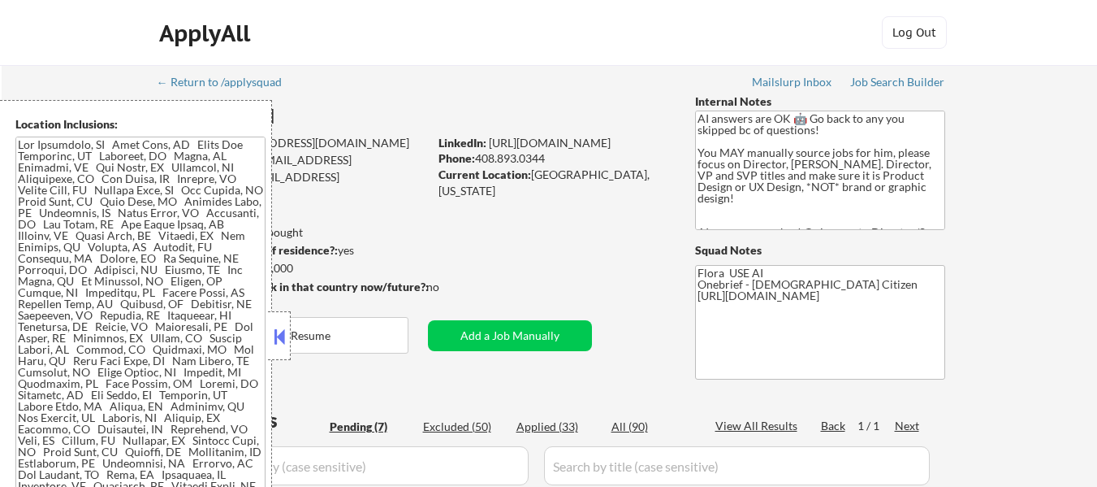
select select ""applied""
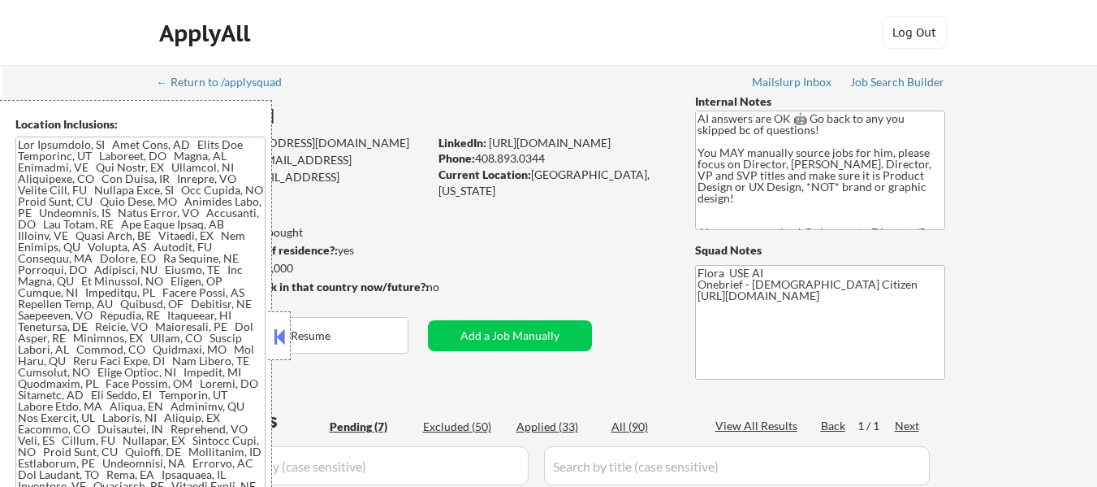
select select ""applied""
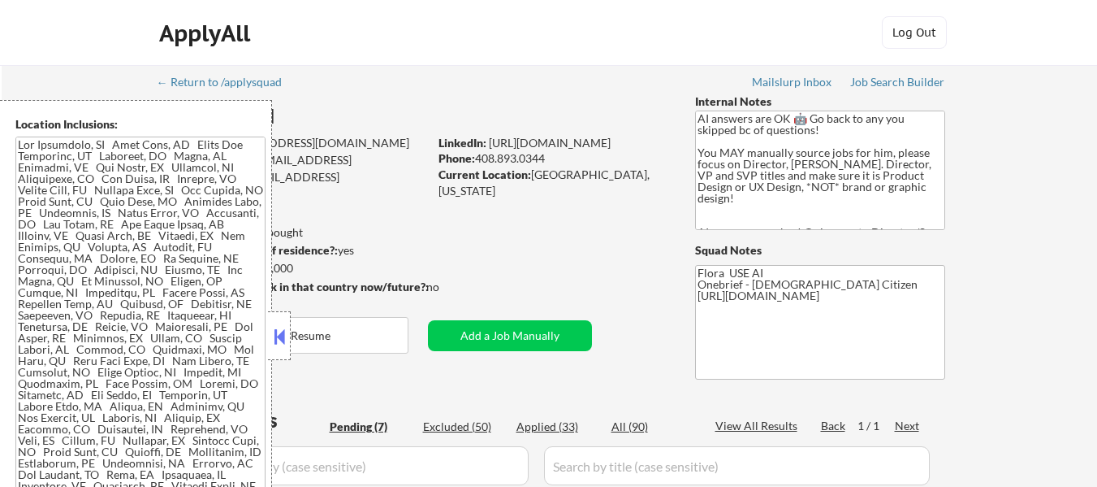
select select ""applied""
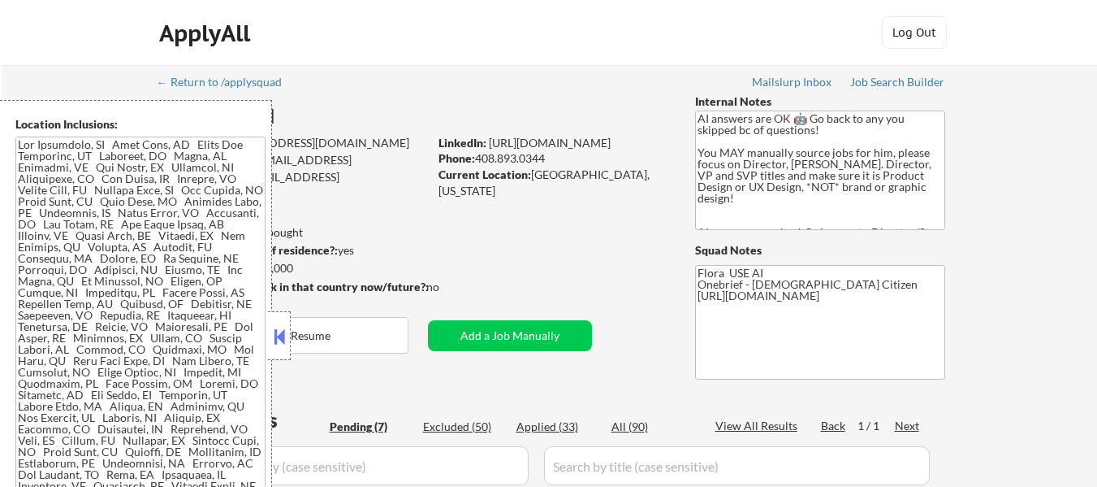
select select ""applied""
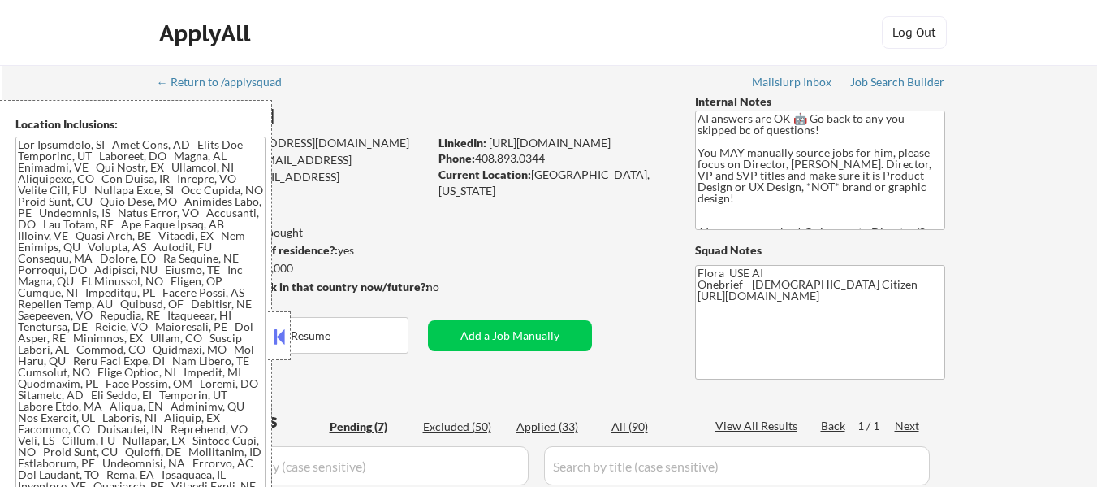
select select ""applied""
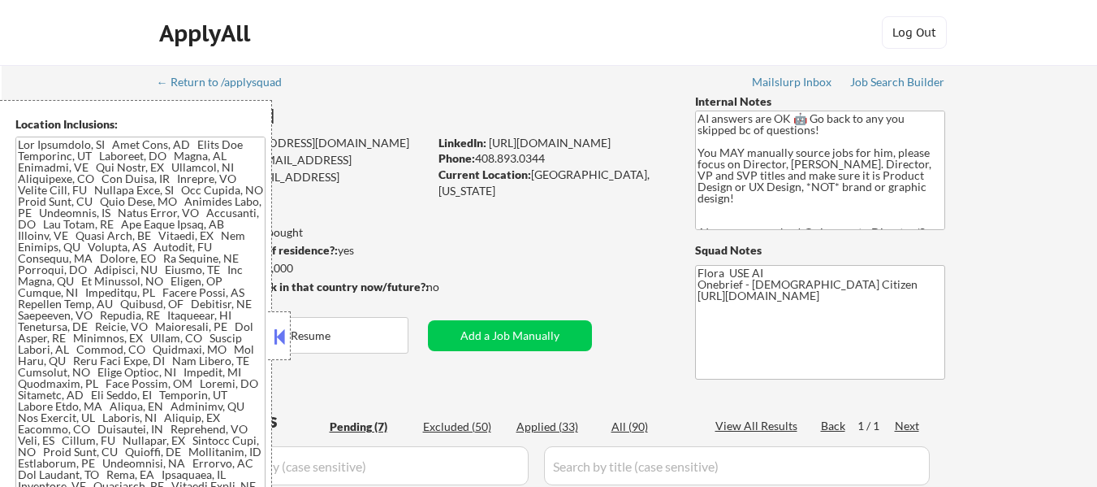
select select ""applied""
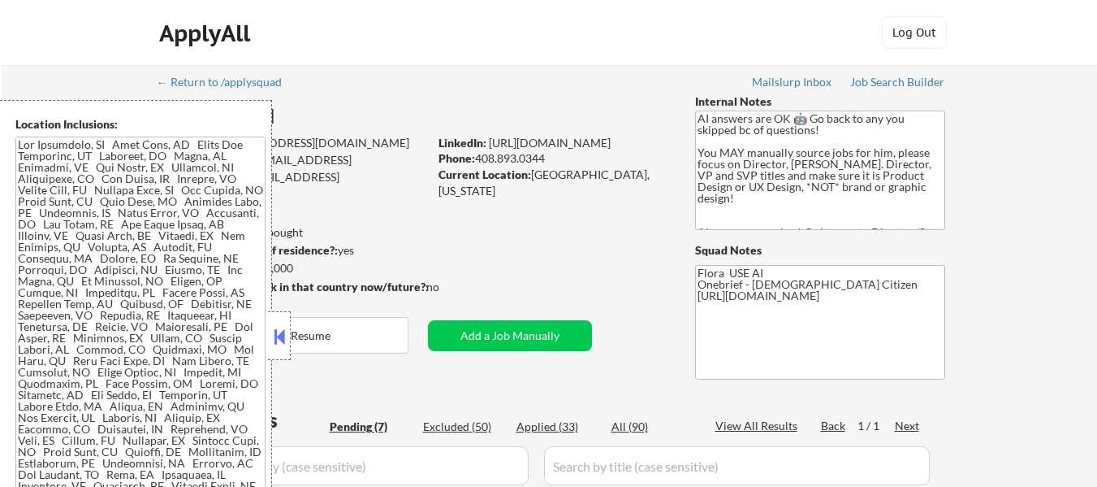
select select ""applied""
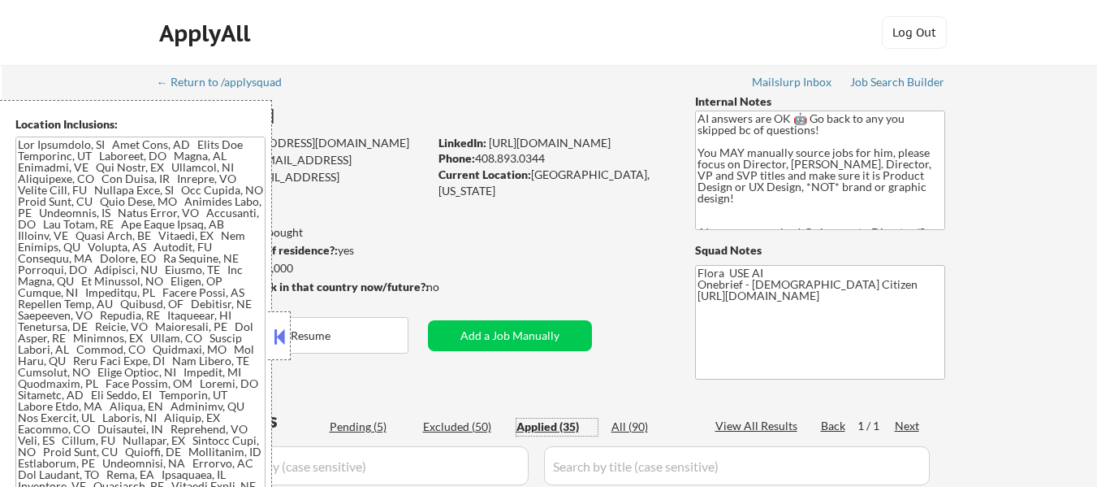
select select ""applied""
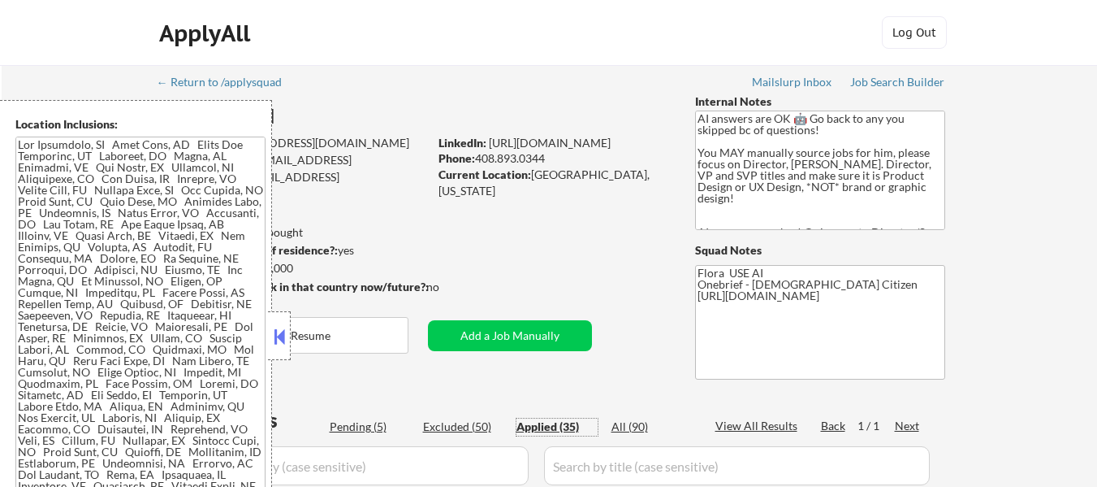
select select ""applied""
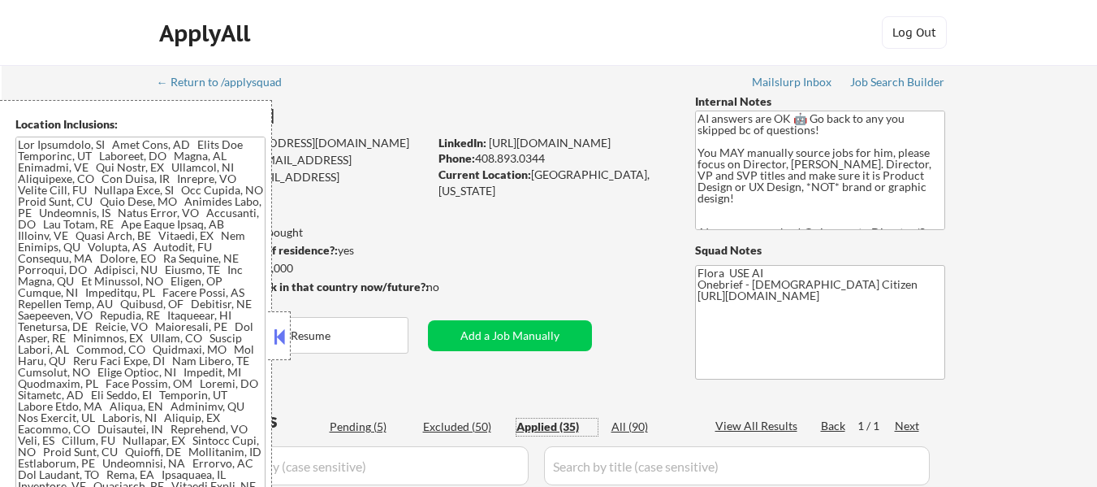
select select ""applied""
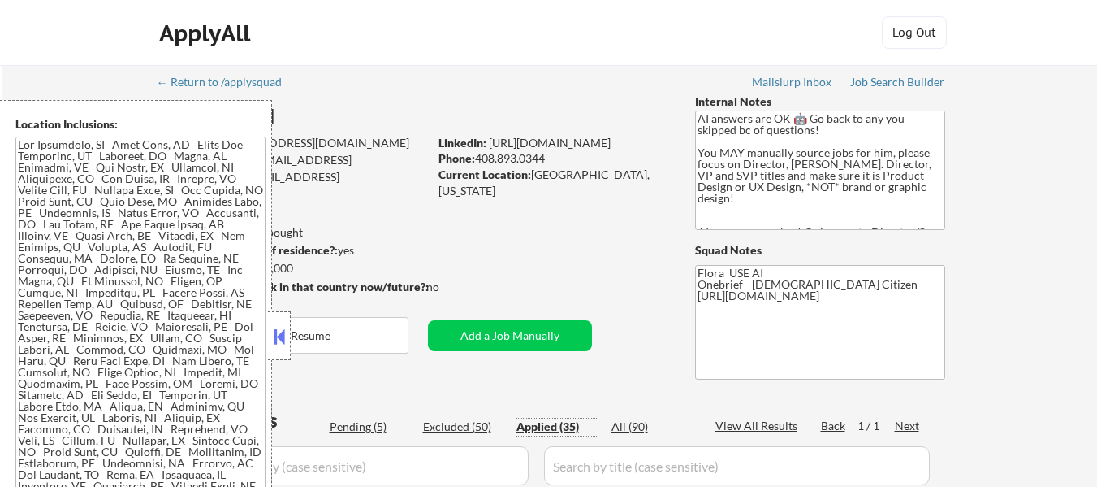
select select ""applied""
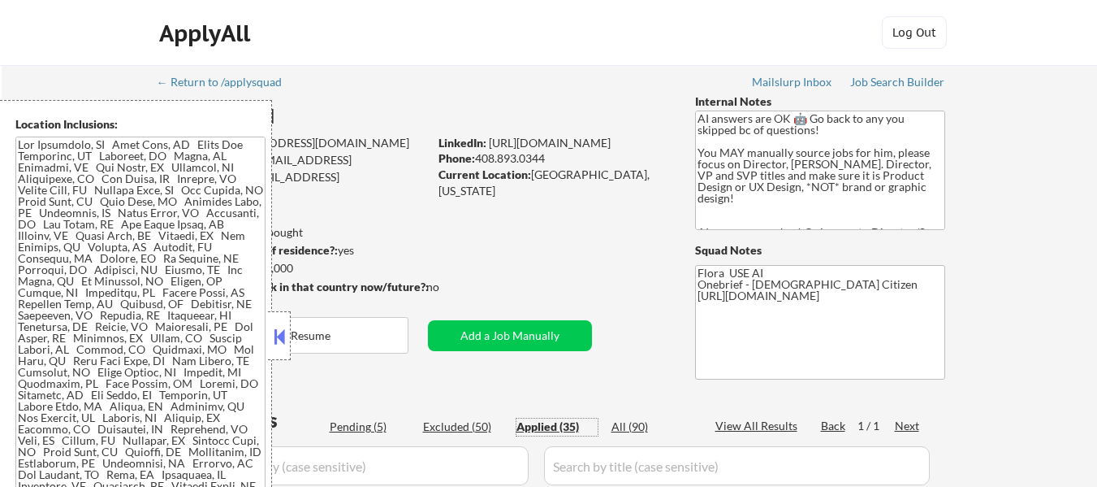
select select ""applied""
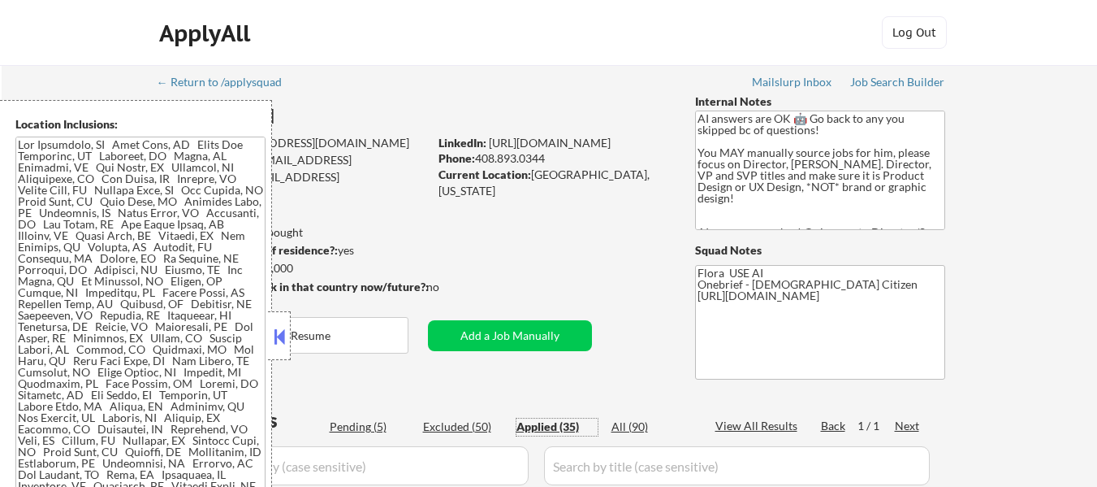
select select ""applied""
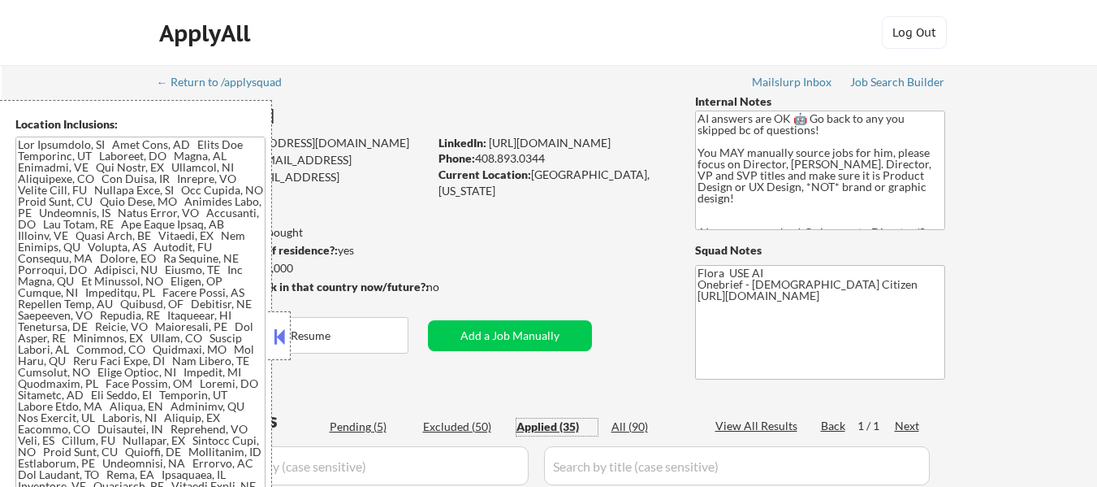
select select ""applied""
click at [277, 340] on button at bounding box center [280, 336] width 18 height 24
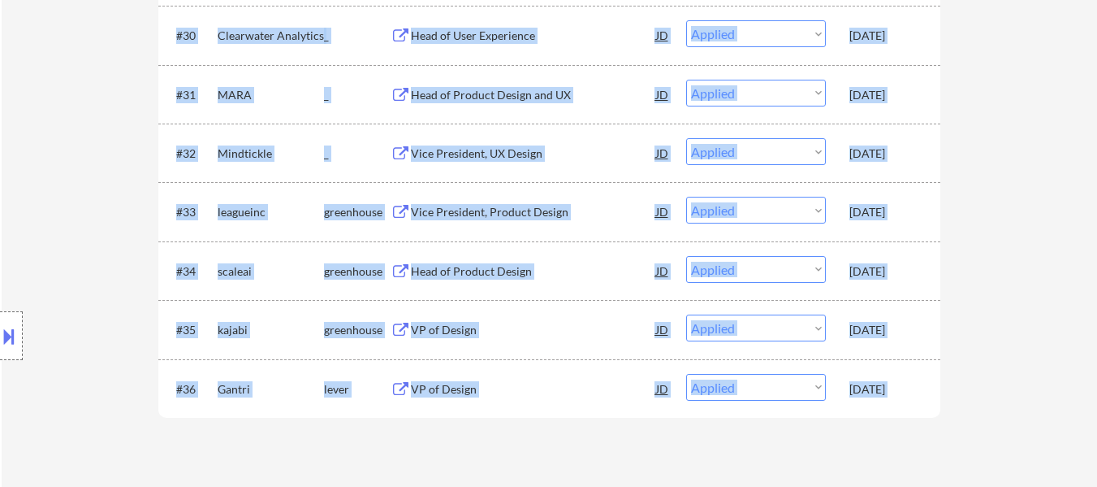
scroll to position [2356, 0]
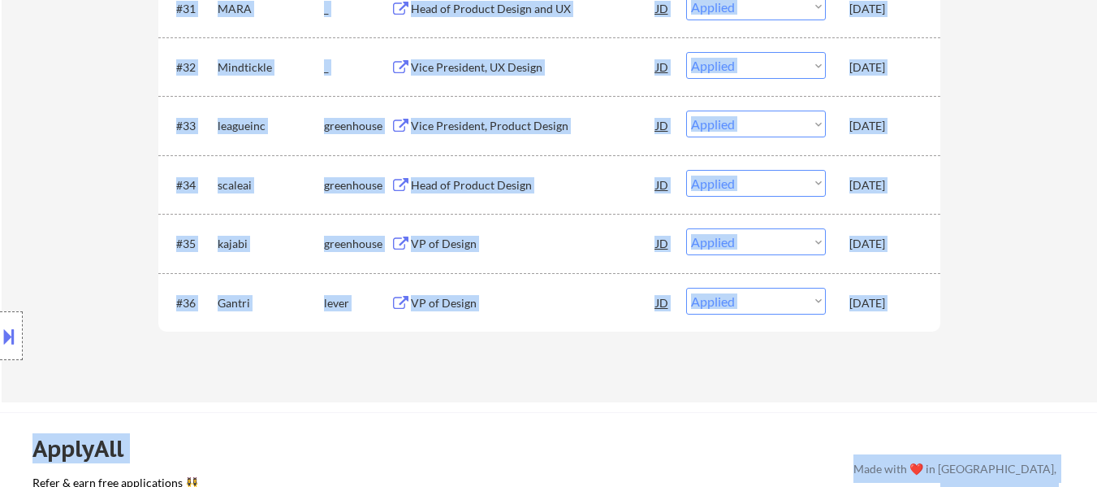
drag, startPoint x: 944, startPoint y: 250, endPoint x: 557, endPoint y: 432, distance: 427.4
copy div "Applications Pending (2) Excluded (52) Applied (36) All (90) View All Results B…"
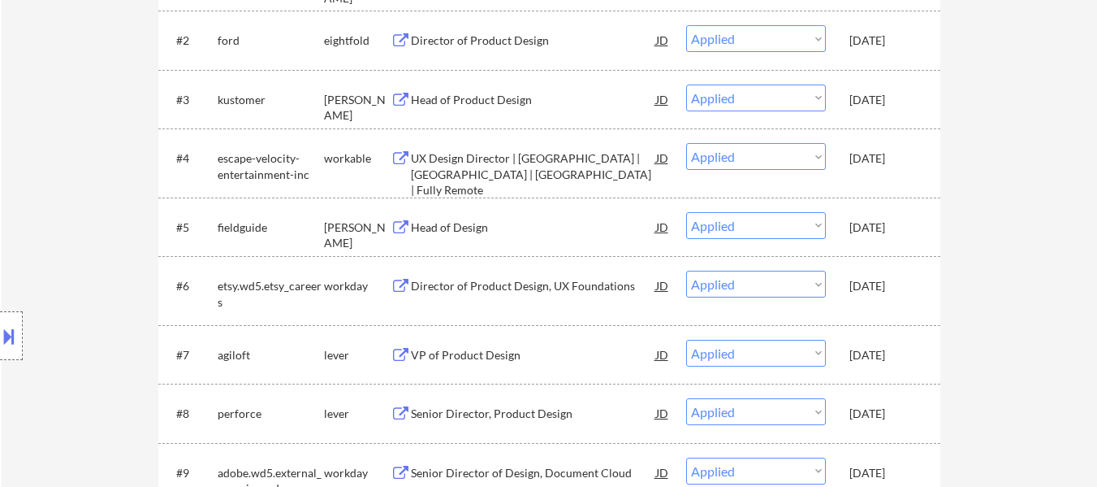
scroll to position [487, 0]
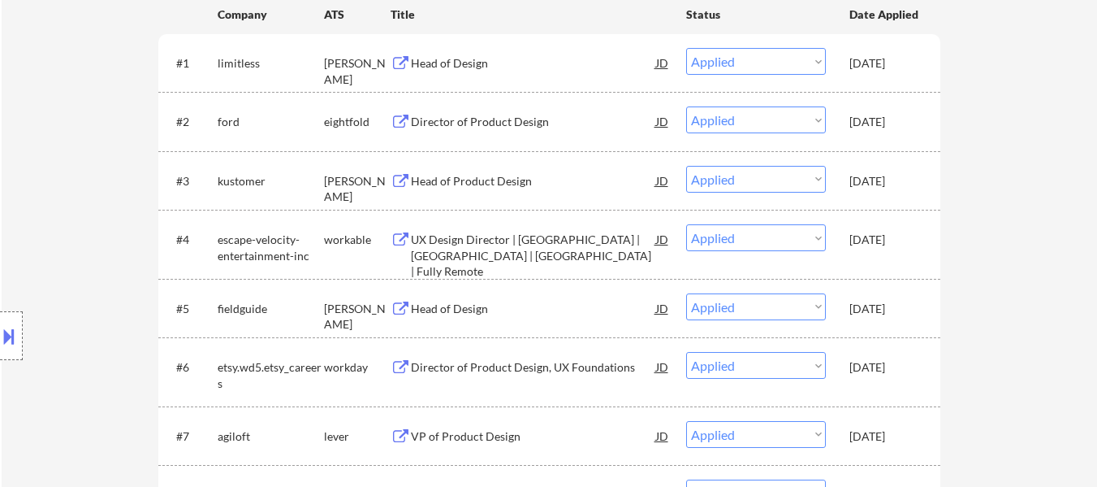
select select ""applied""
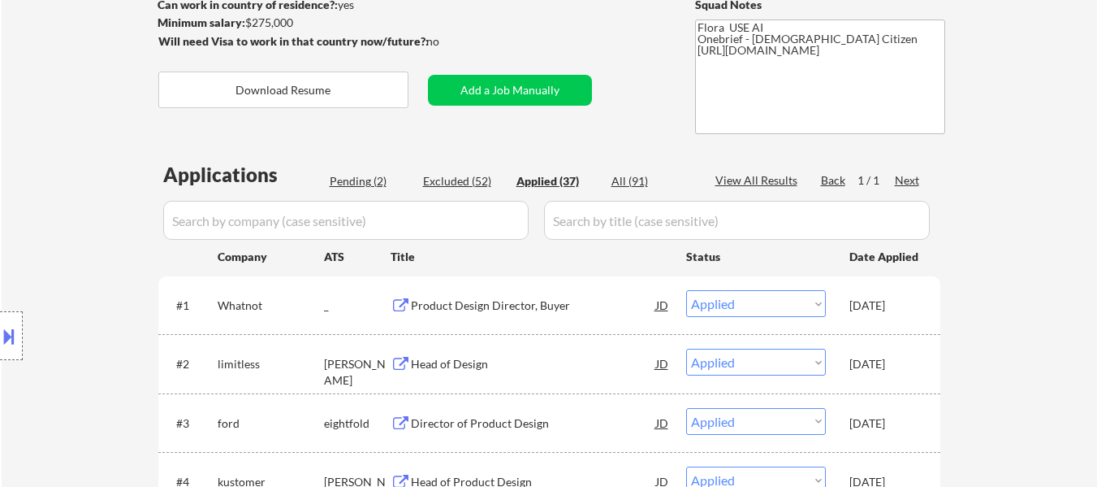
scroll to position [244, 0]
select select ""applied""
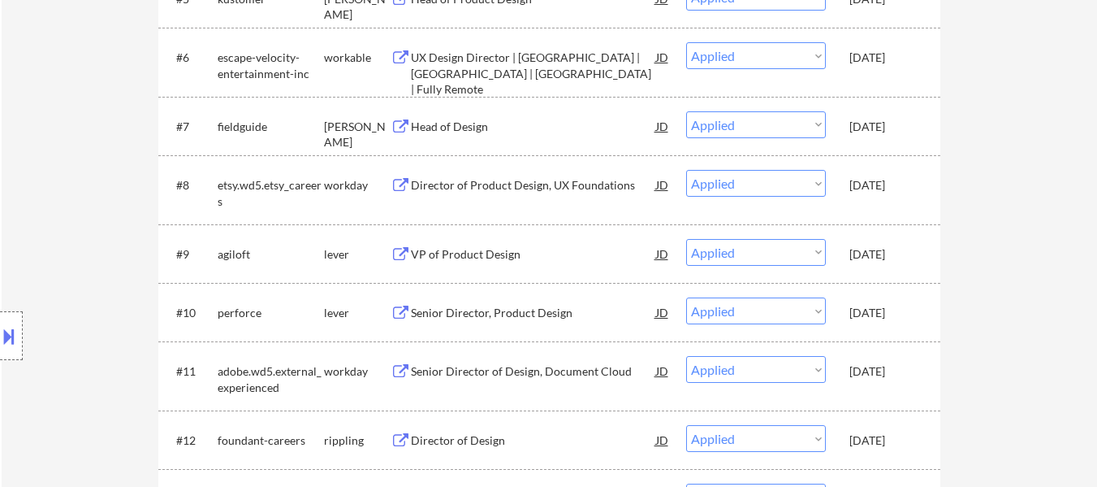
scroll to position [812, 0]
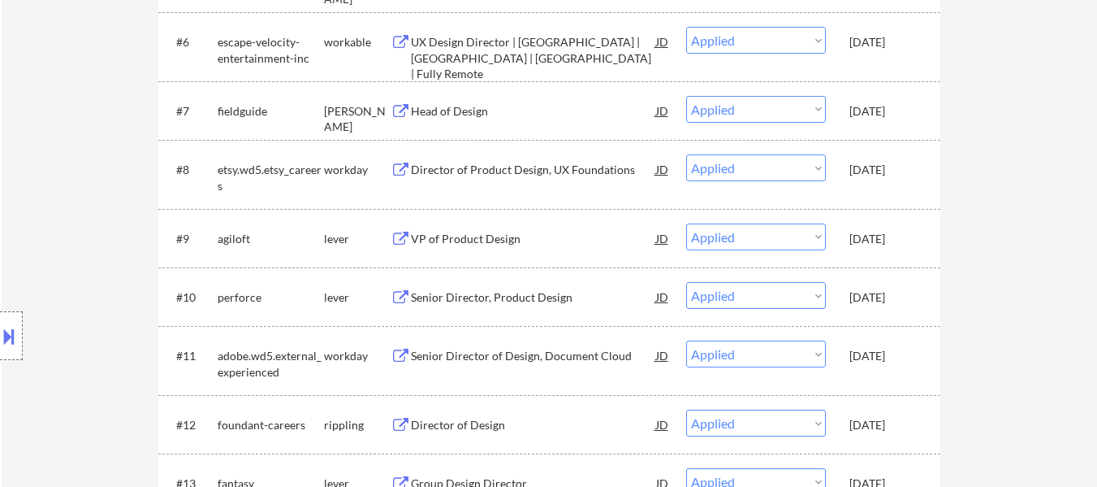
select select ""applied""
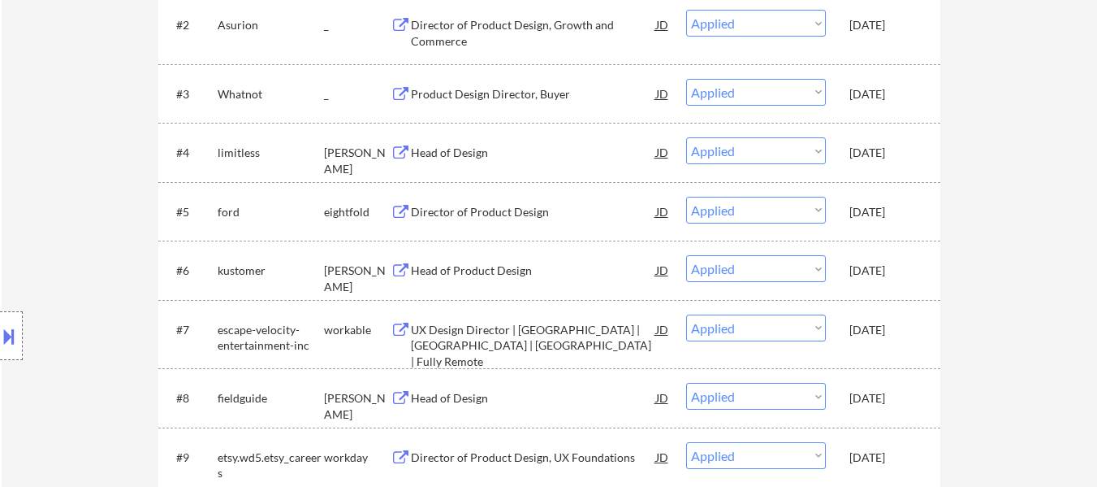
scroll to position [569, 0]
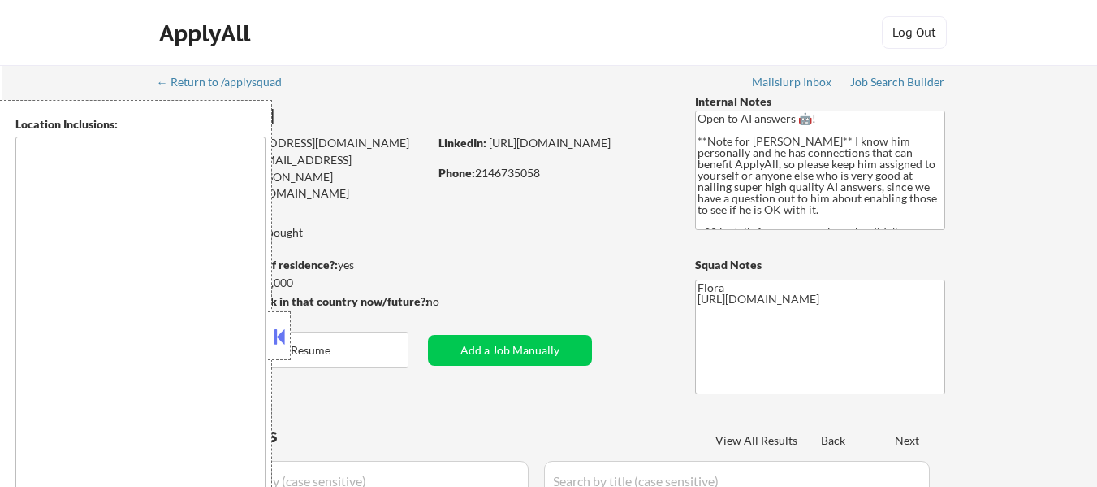
type textarea "[US_STATE], [GEOGRAPHIC_DATA] [GEOGRAPHIC_DATA], [GEOGRAPHIC_DATA] [GEOGRAPHIC_…"
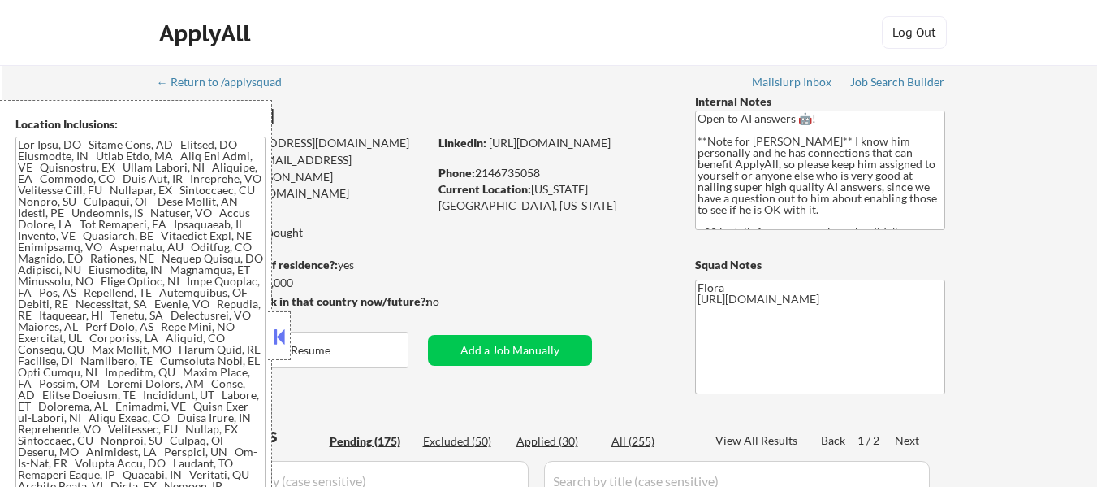
click at [284, 336] on button at bounding box center [280, 336] width 18 height 24
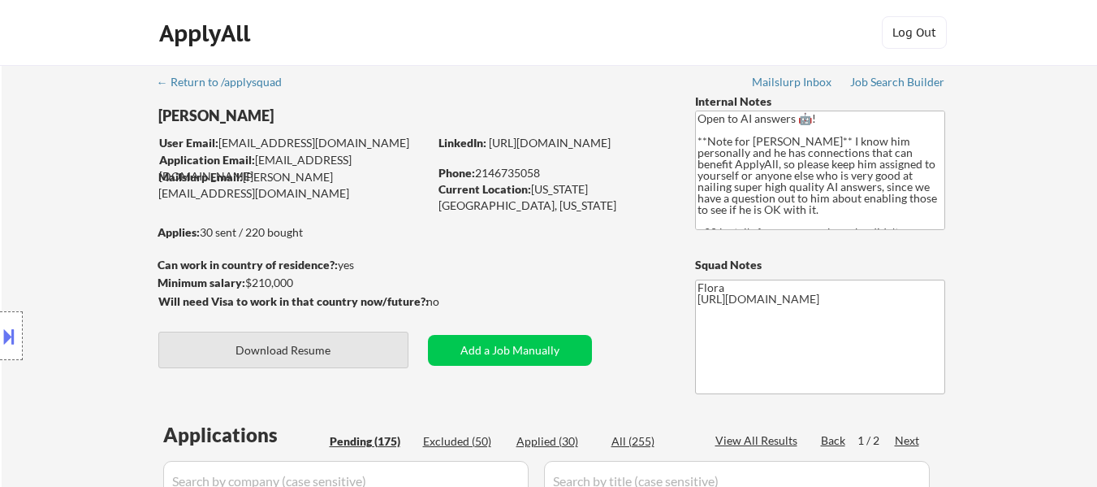
click at [310, 351] on button "Download Resume" at bounding box center [283, 349] width 250 height 37
select select ""pending""
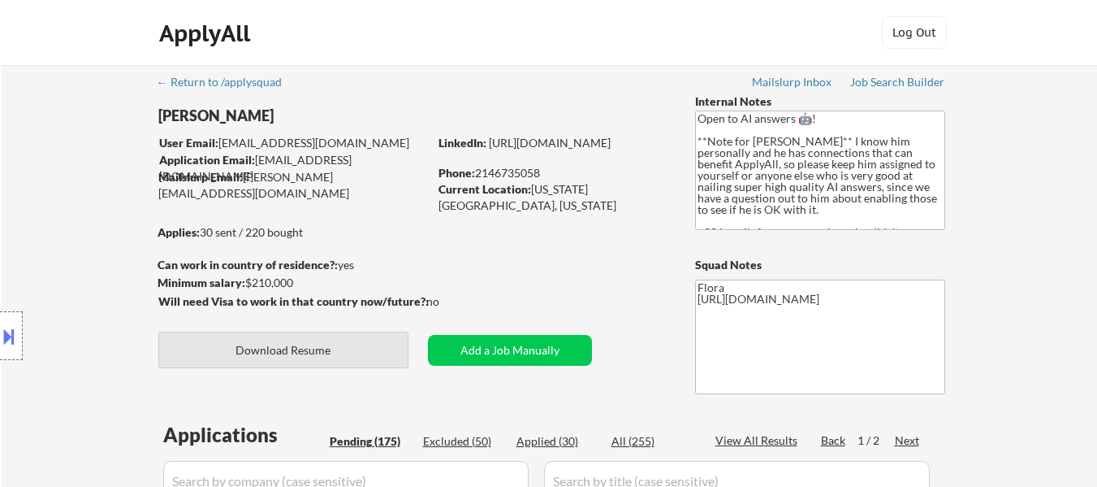
select select ""pending""
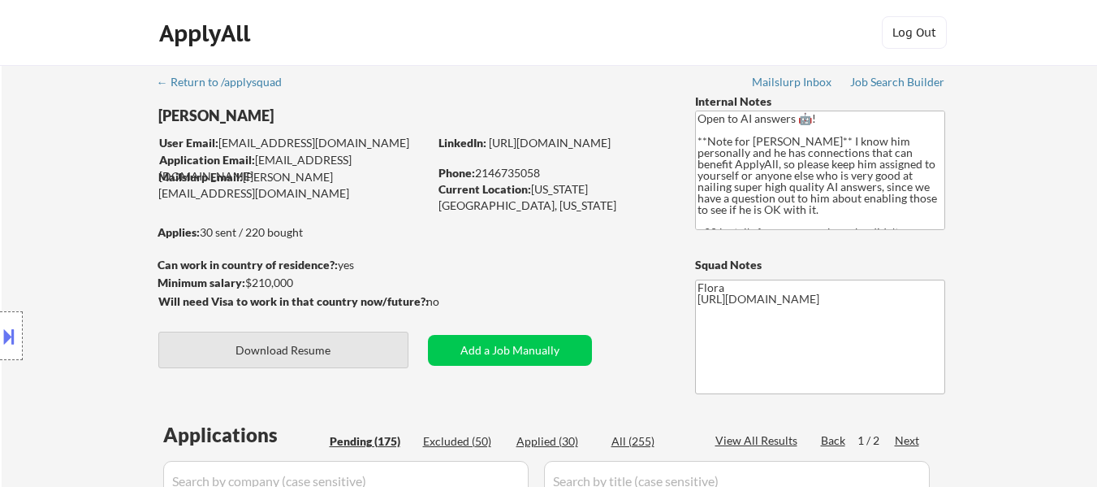
select select ""pending""
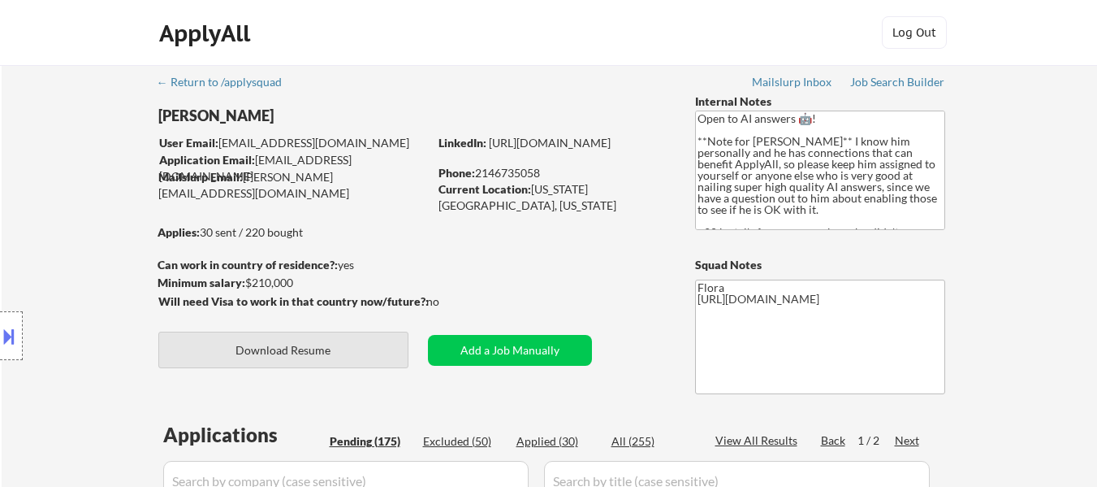
select select ""pending""
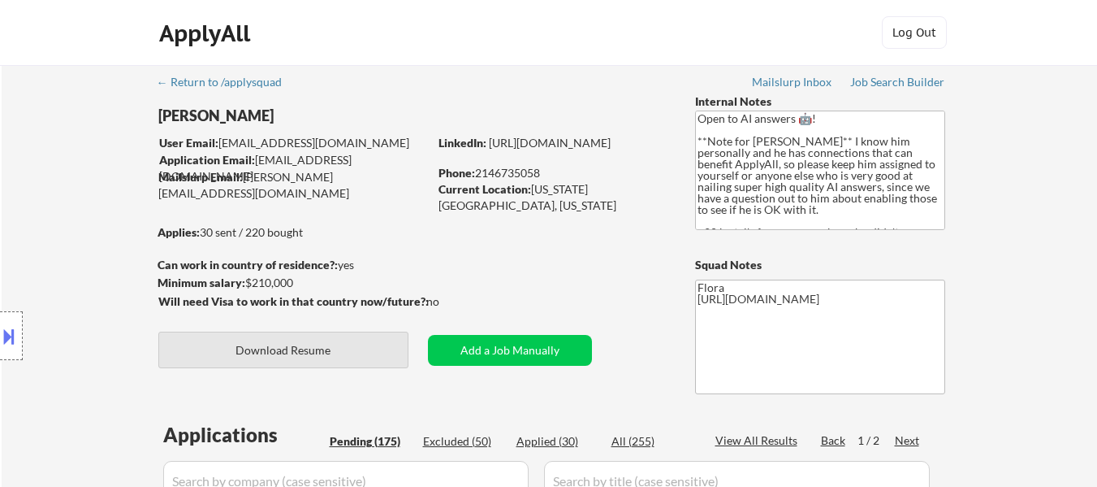
select select ""pending""
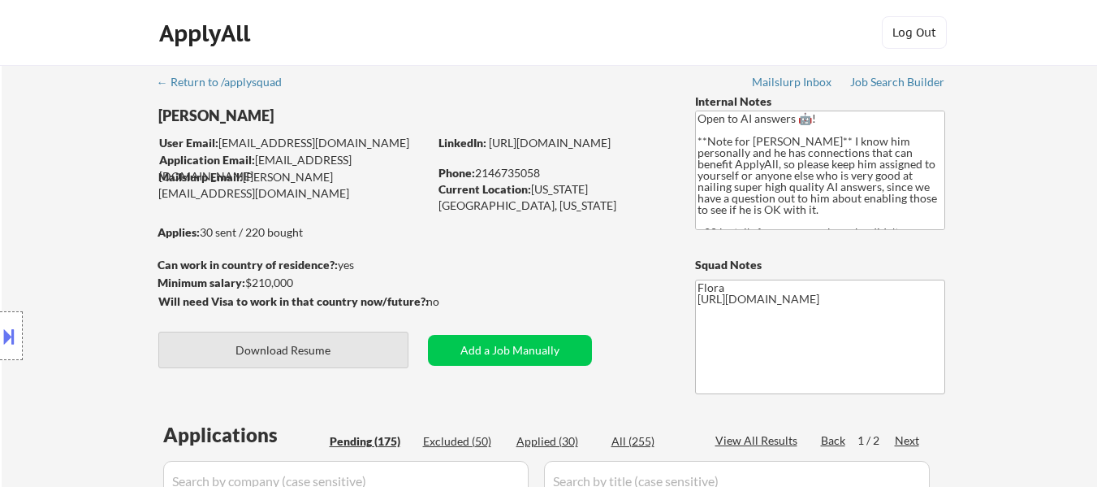
select select ""pending""
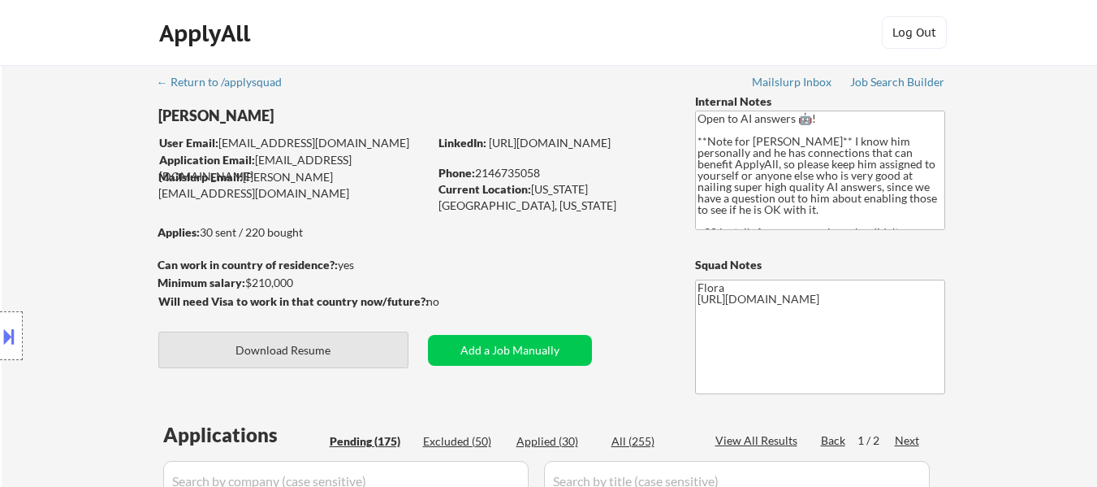
select select ""pending""
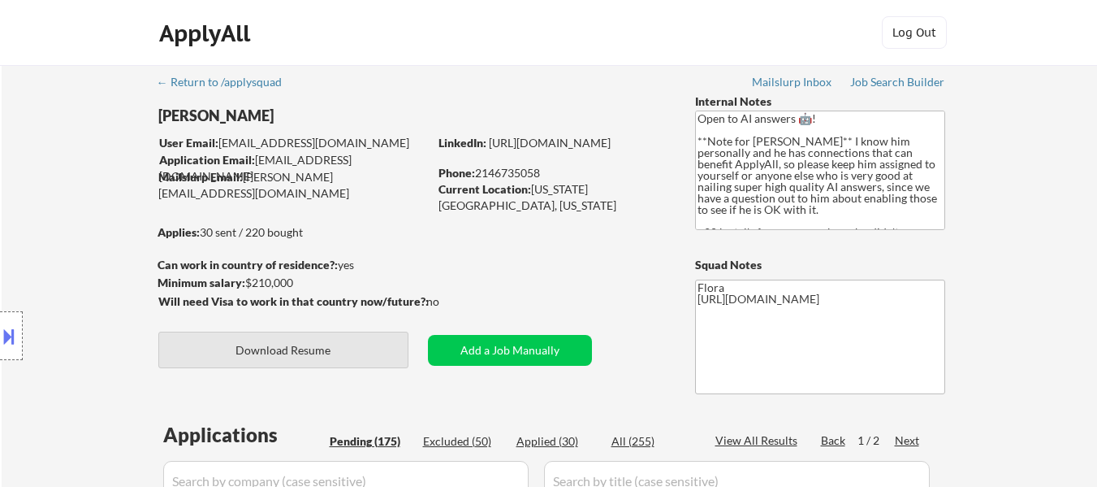
select select ""pending""
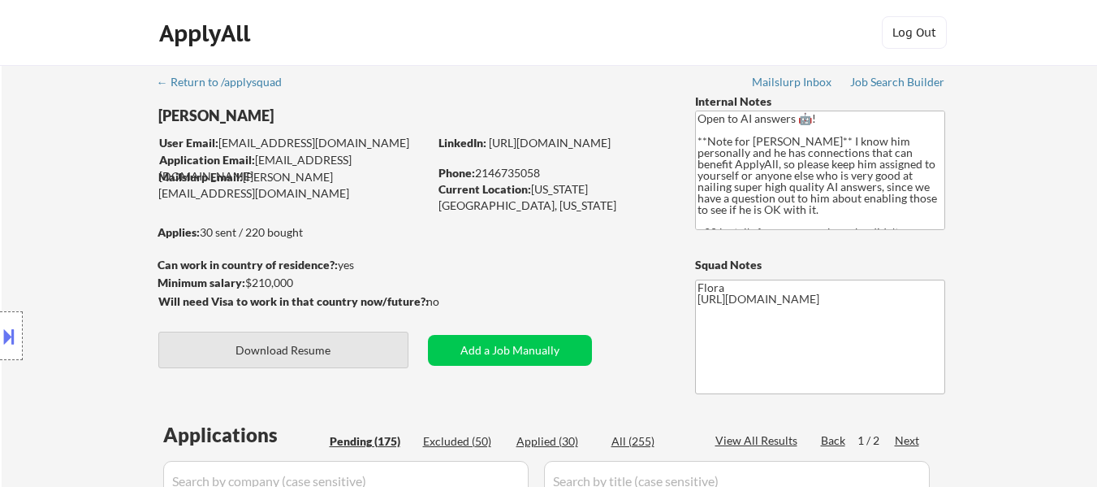
select select ""pending""
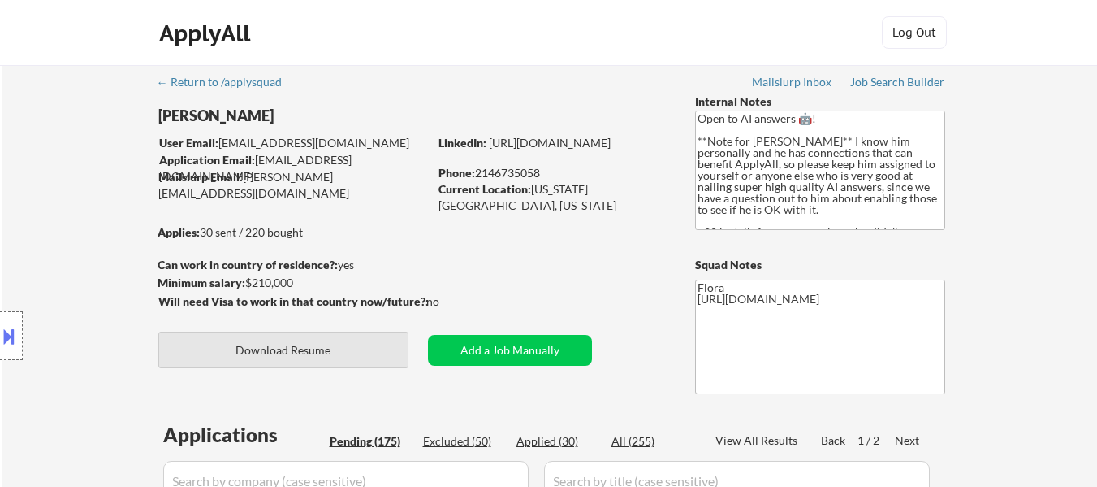
select select ""pending""
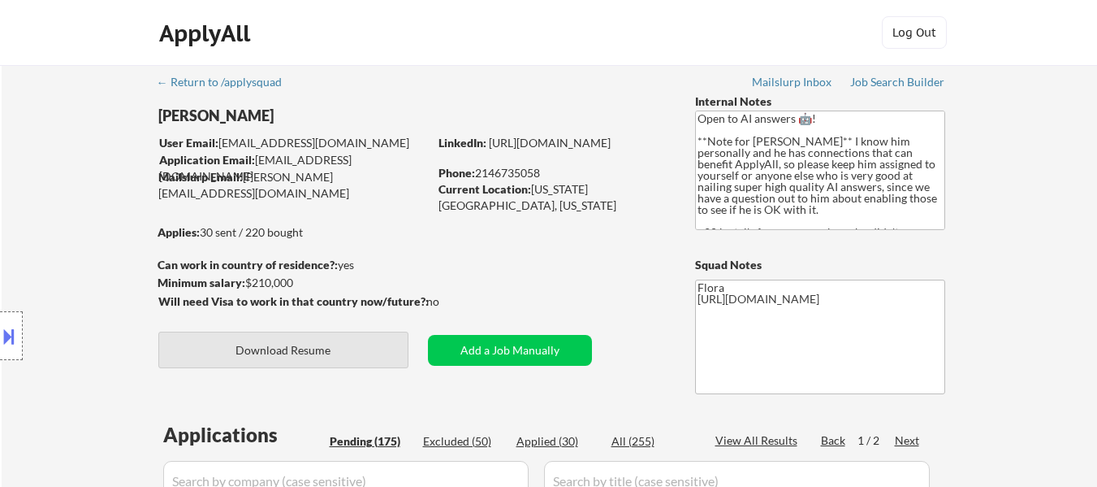
select select ""pending""
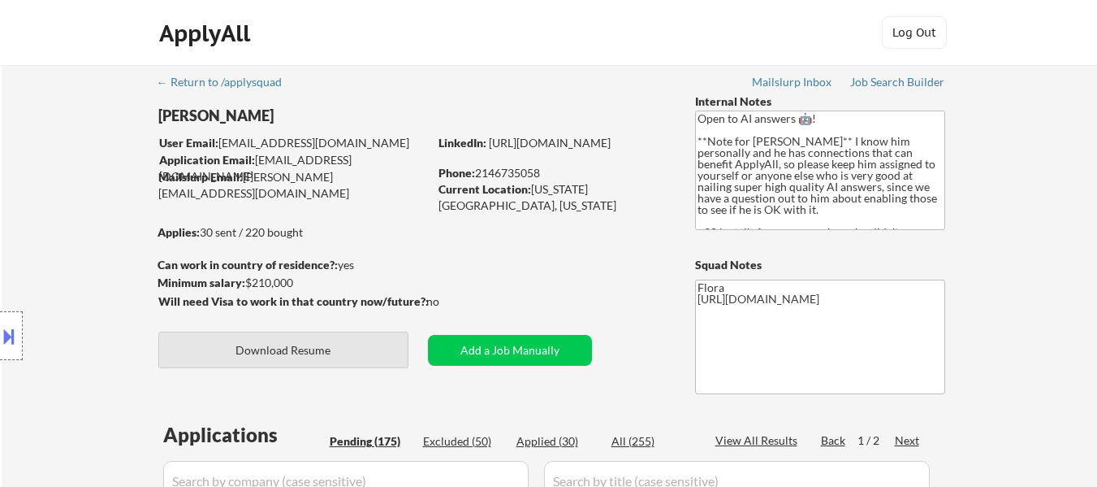
select select ""pending""
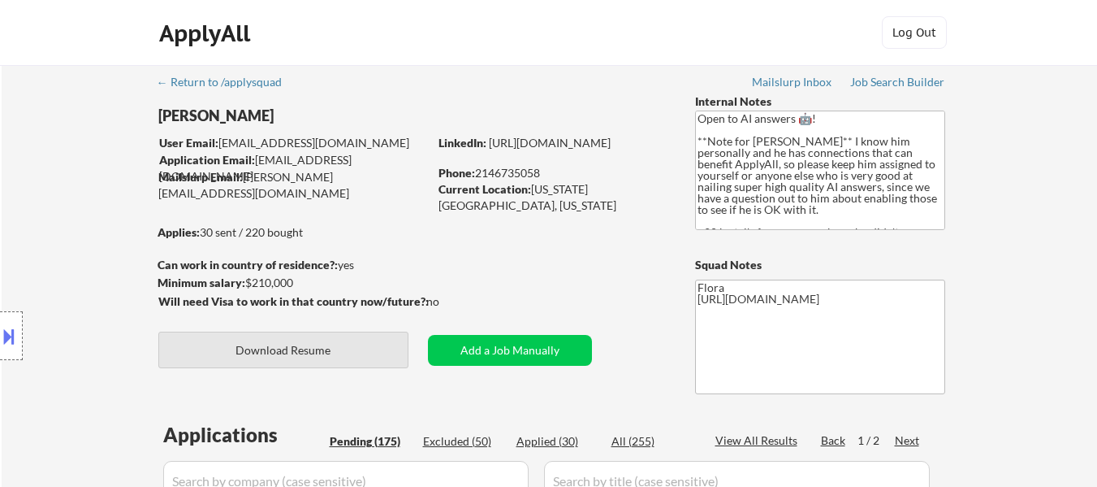
select select ""pending""
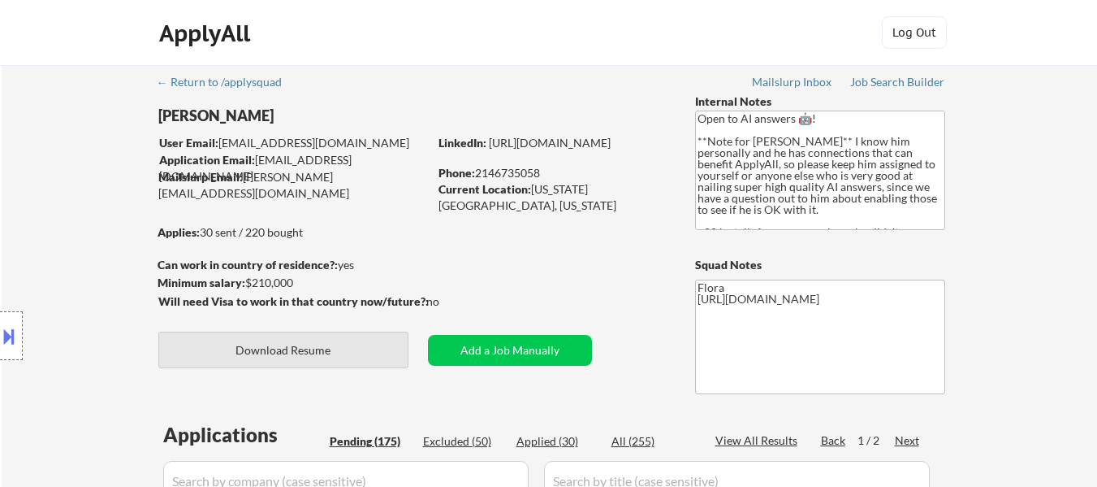
select select ""pending""
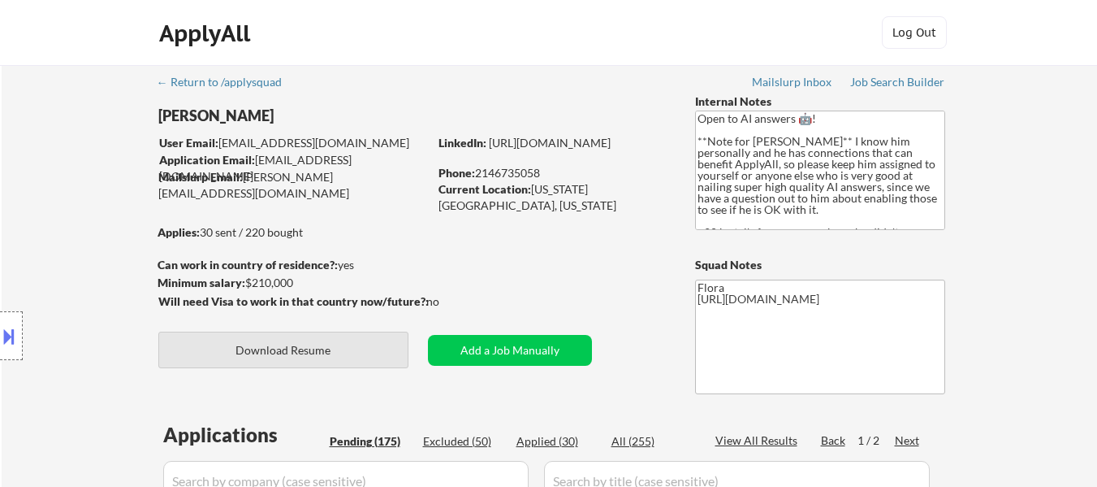
select select ""pending""
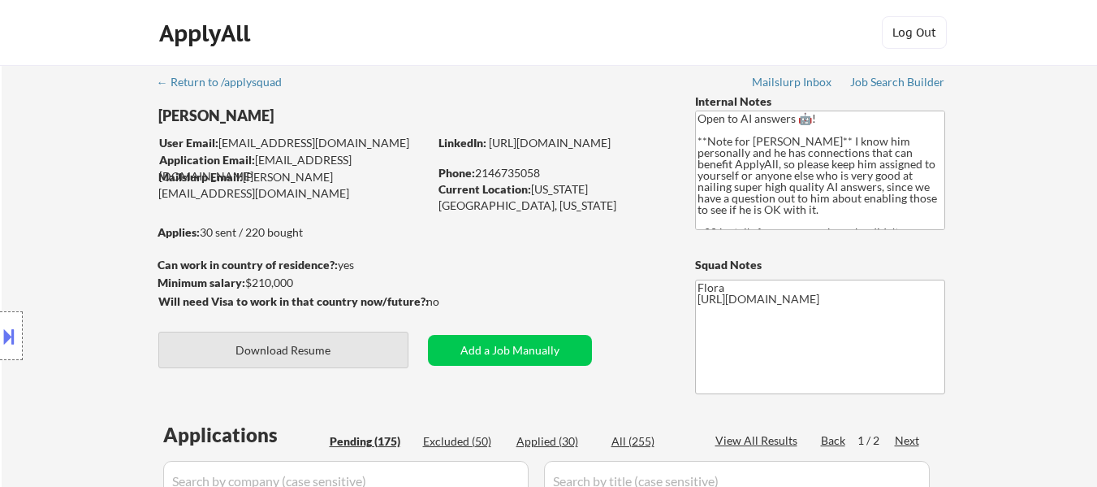
select select ""pending""
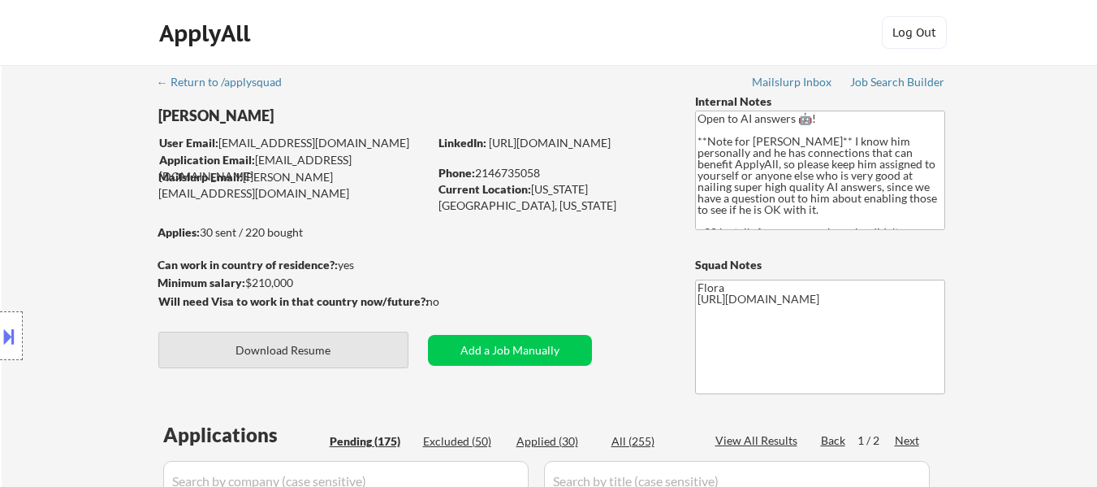
select select ""pending""
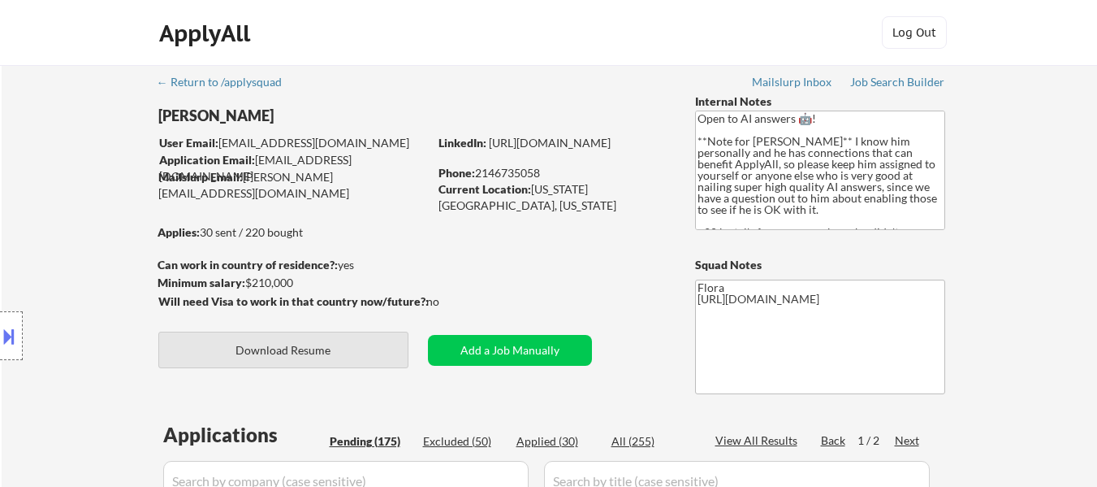
select select ""pending""
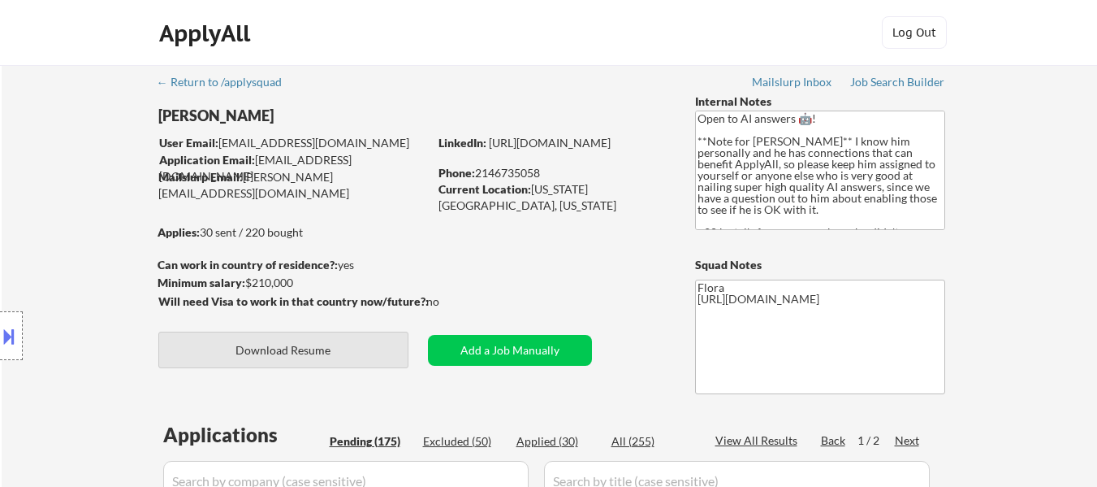
select select ""pending""
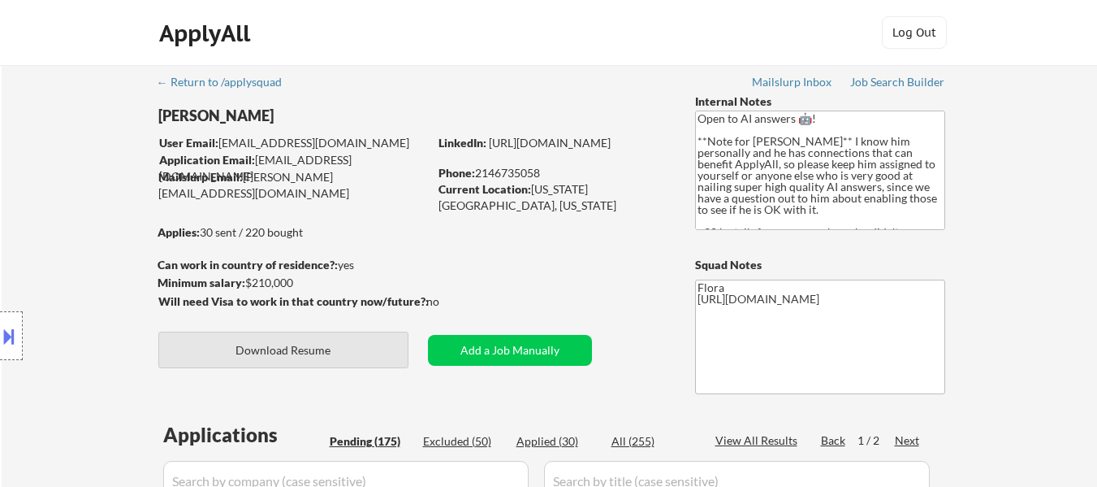
select select ""pending""
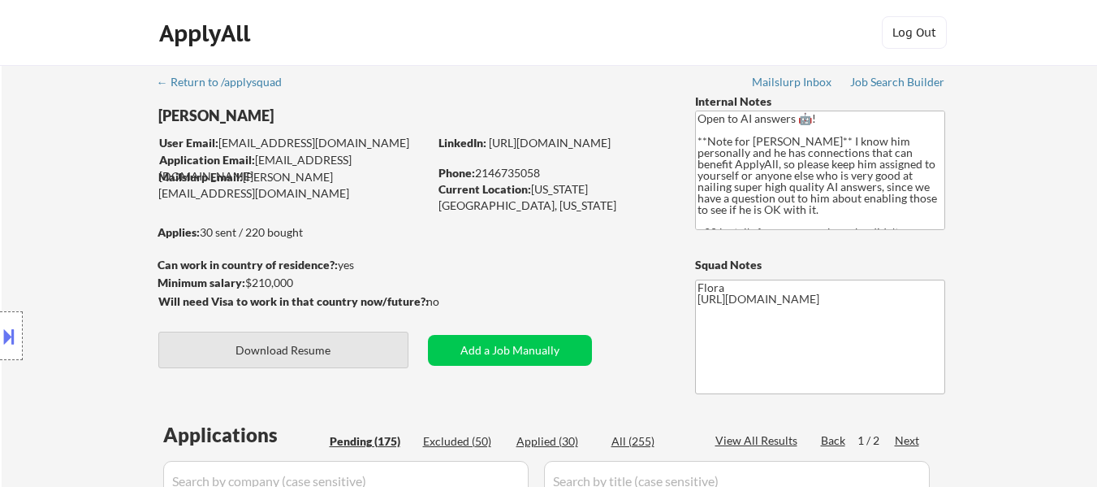
select select ""pending""
